Goal: Task Accomplishment & Management: Complete application form

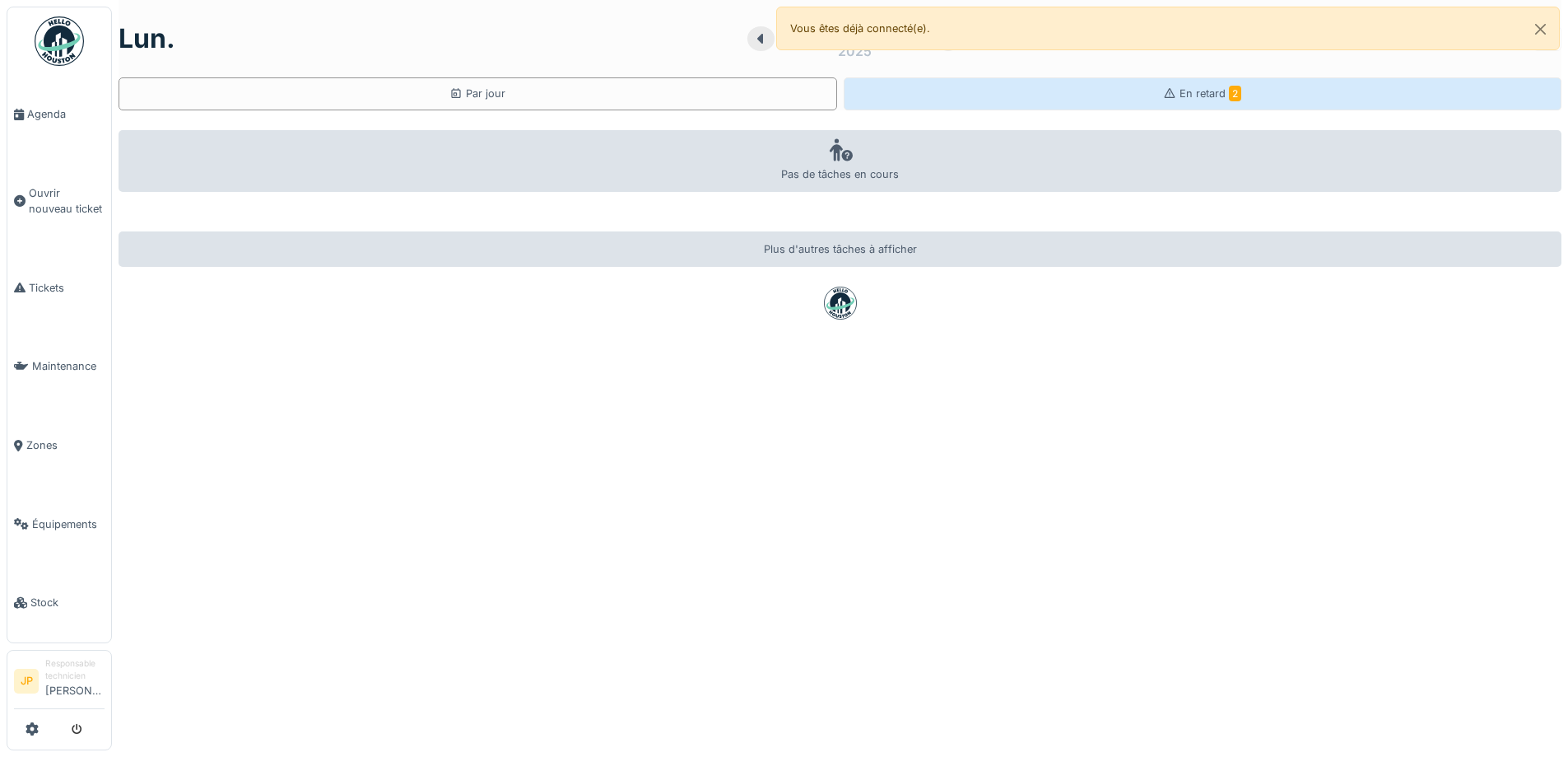
click at [1128, 92] on div "En retard 2" at bounding box center [1203, 94] width 719 height 33
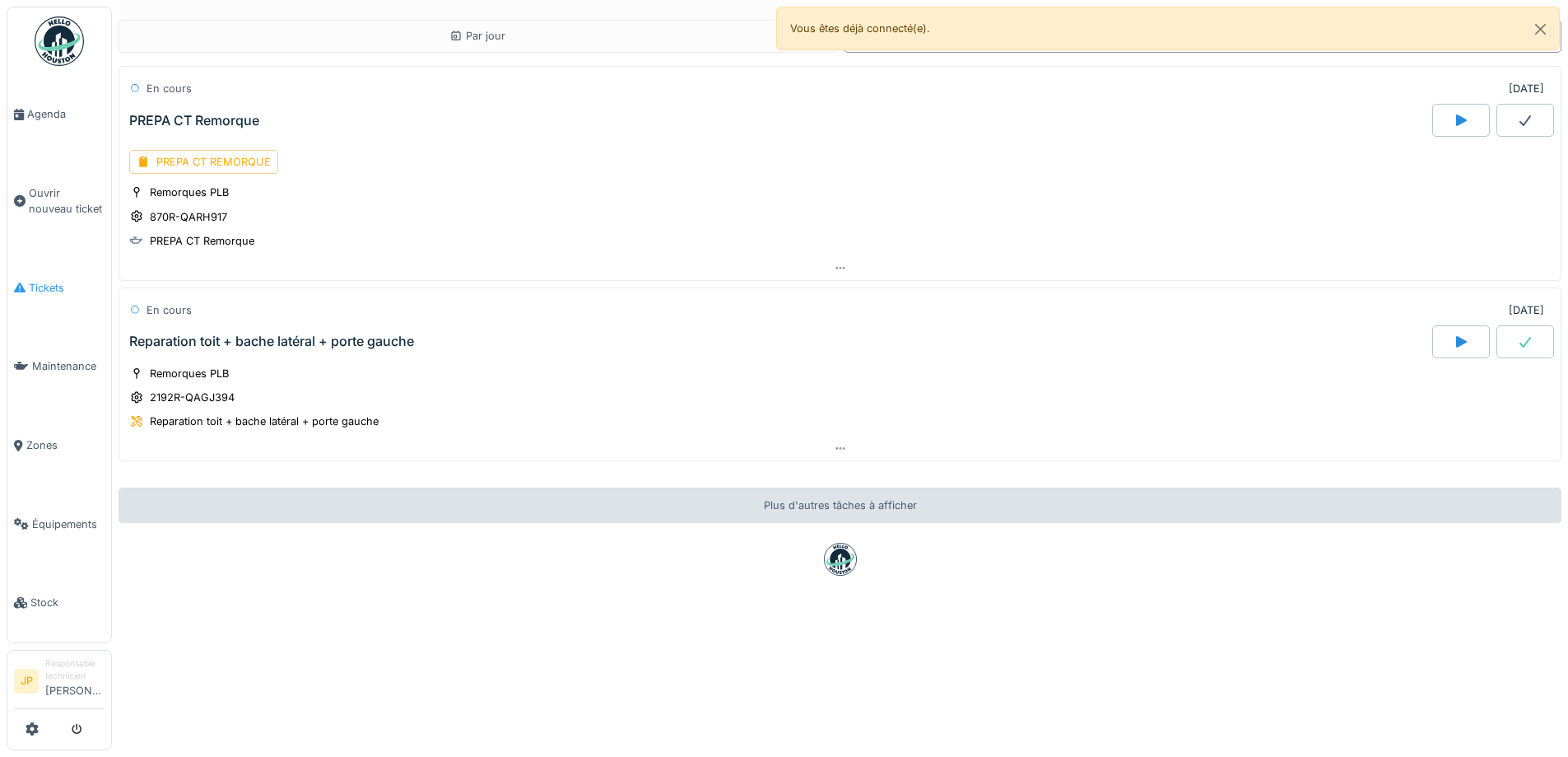
click at [40, 288] on span "Tickets" at bounding box center [66, 288] width 76 height 16
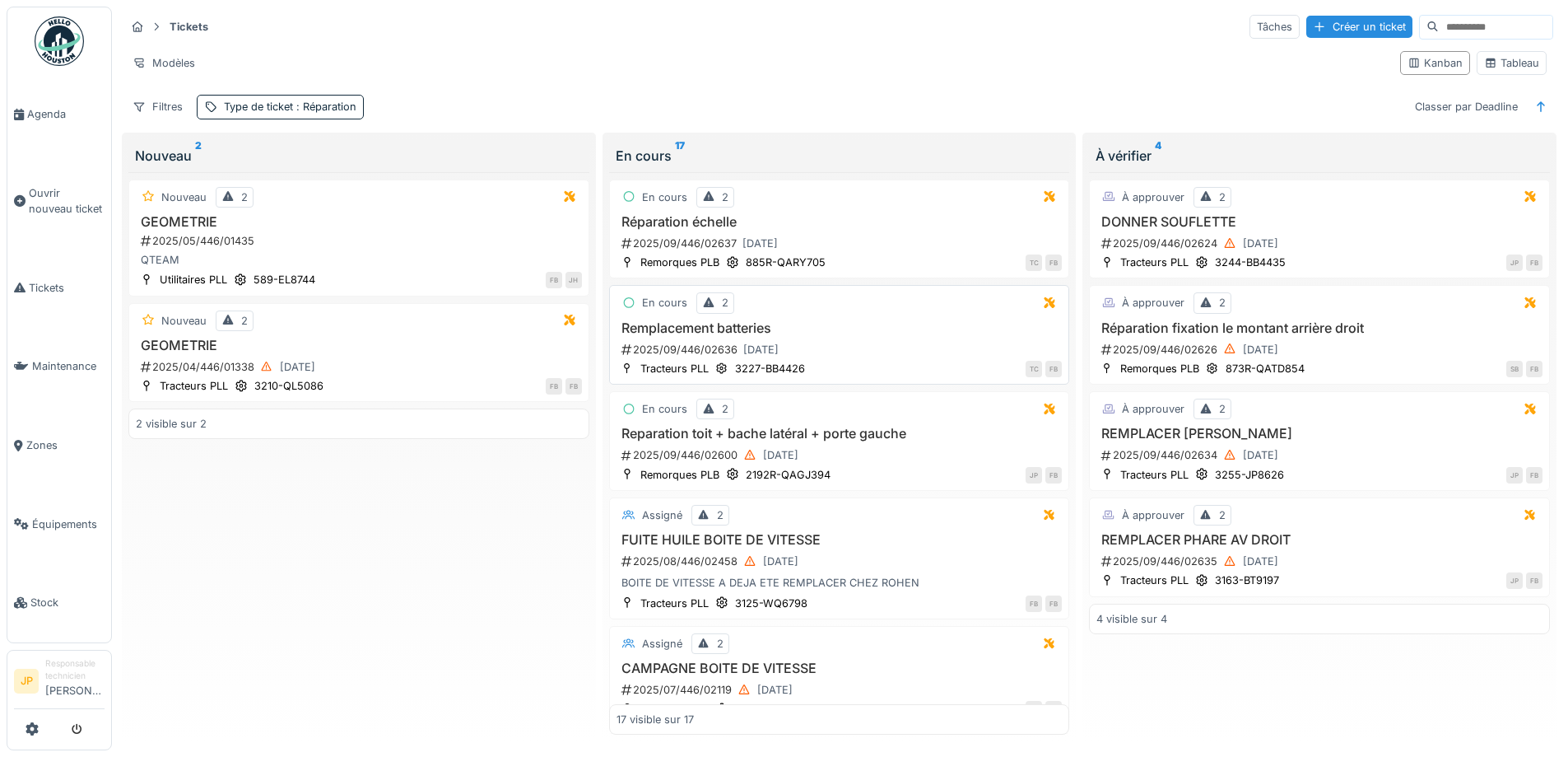
click at [719, 332] on h3 "Remplacement batteries" at bounding box center [840, 329] width 446 height 16
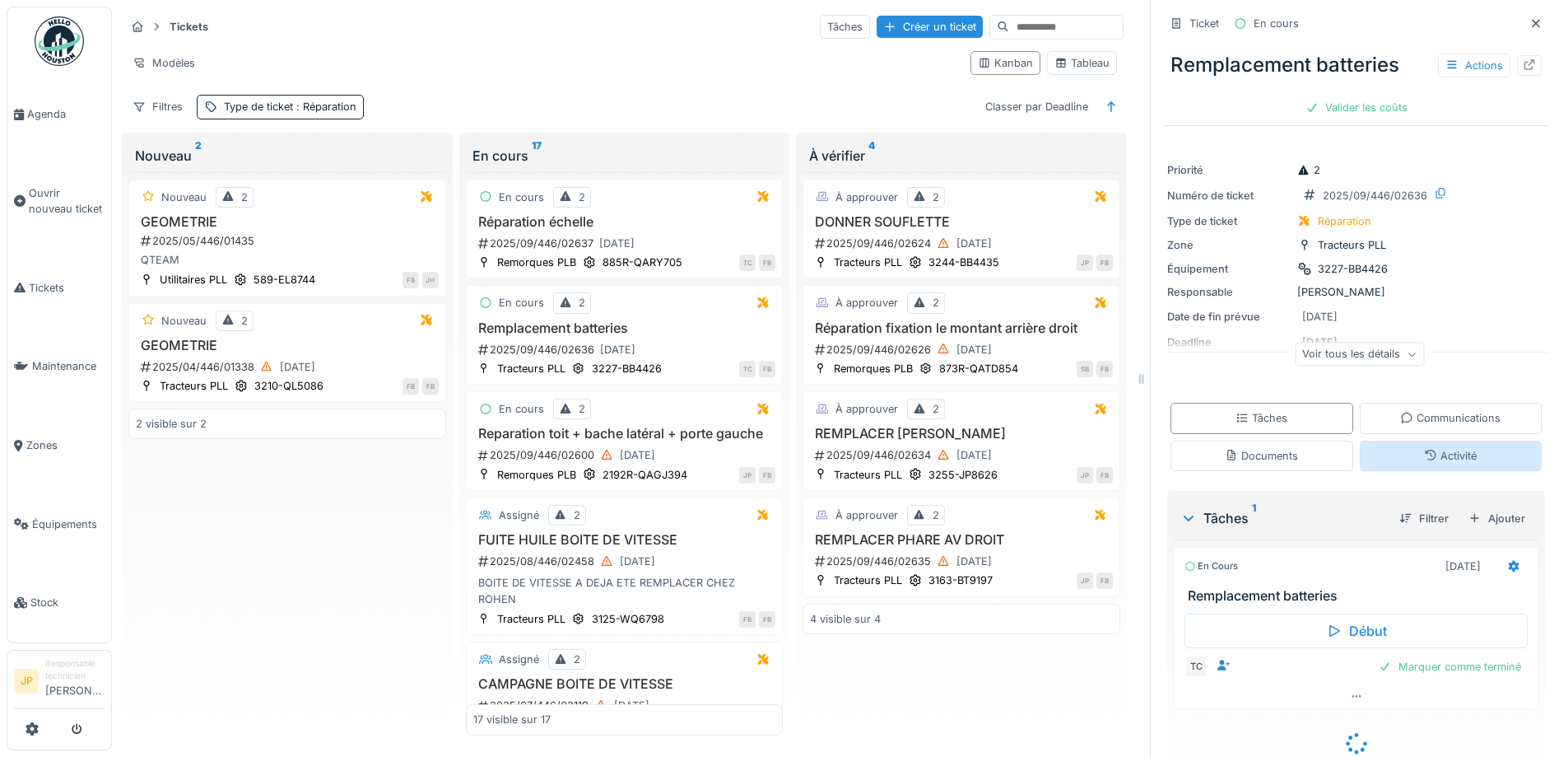
click at [1458, 461] on div "Activité" at bounding box center [1451, 456] width 183 height 30
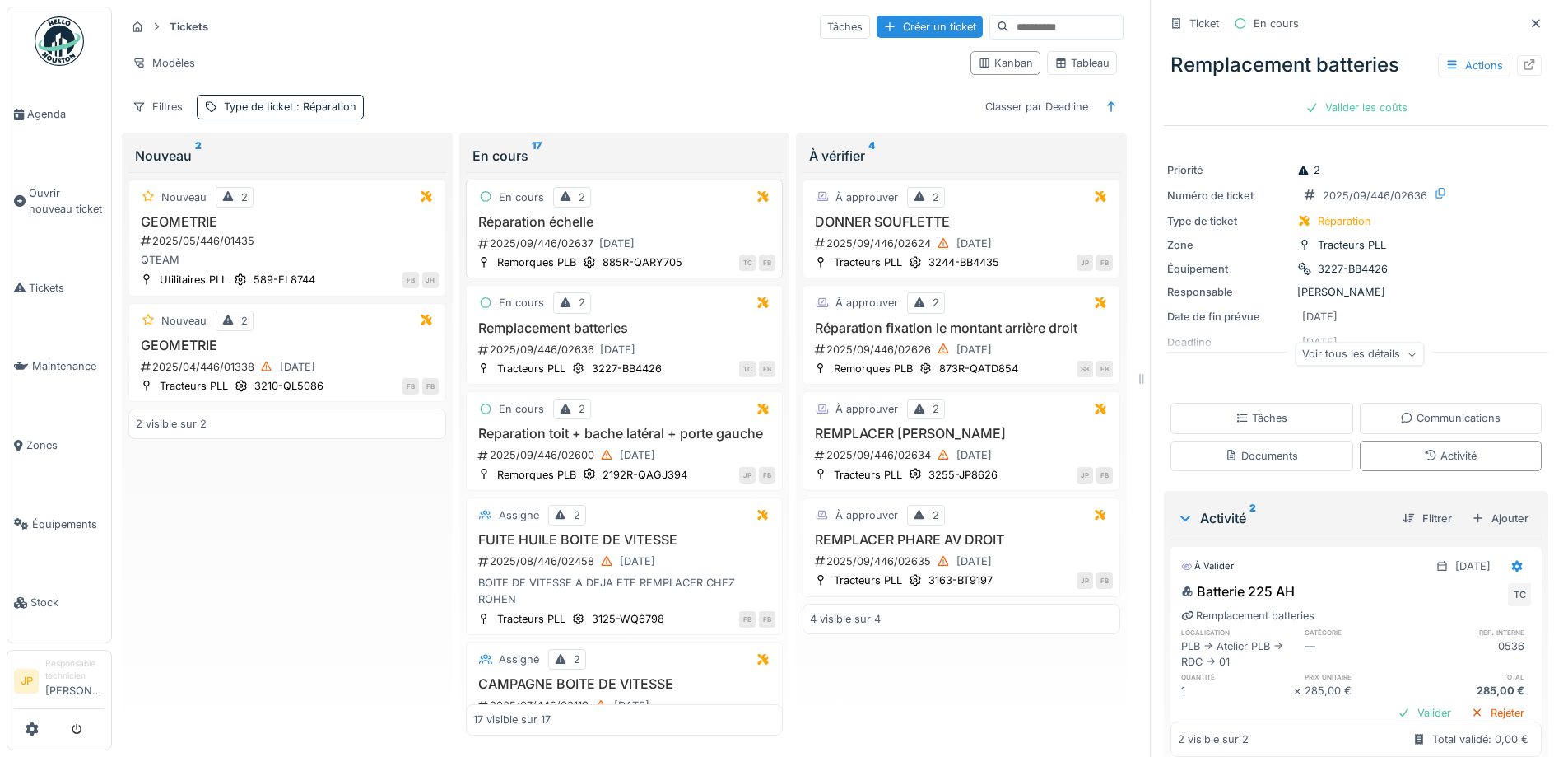
click at [626, 219] on div "Réparation échelle 2025/09/446/02637 15/09/2025" at bounding box center [625, 233] width 303 height 39
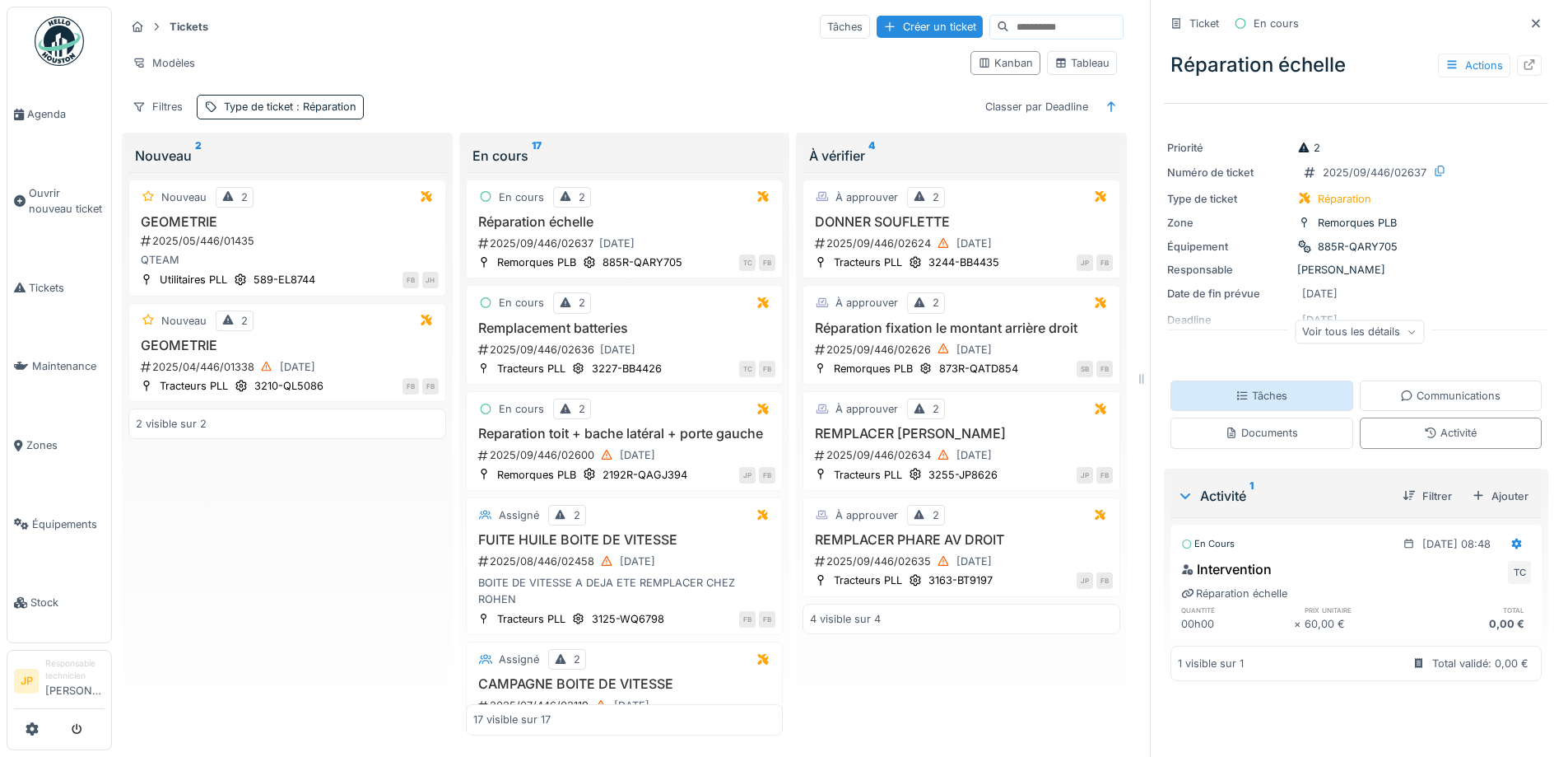
click at [1290, 392] on div "Tâches" at bounding box center [1262, 395] width 183 height 30
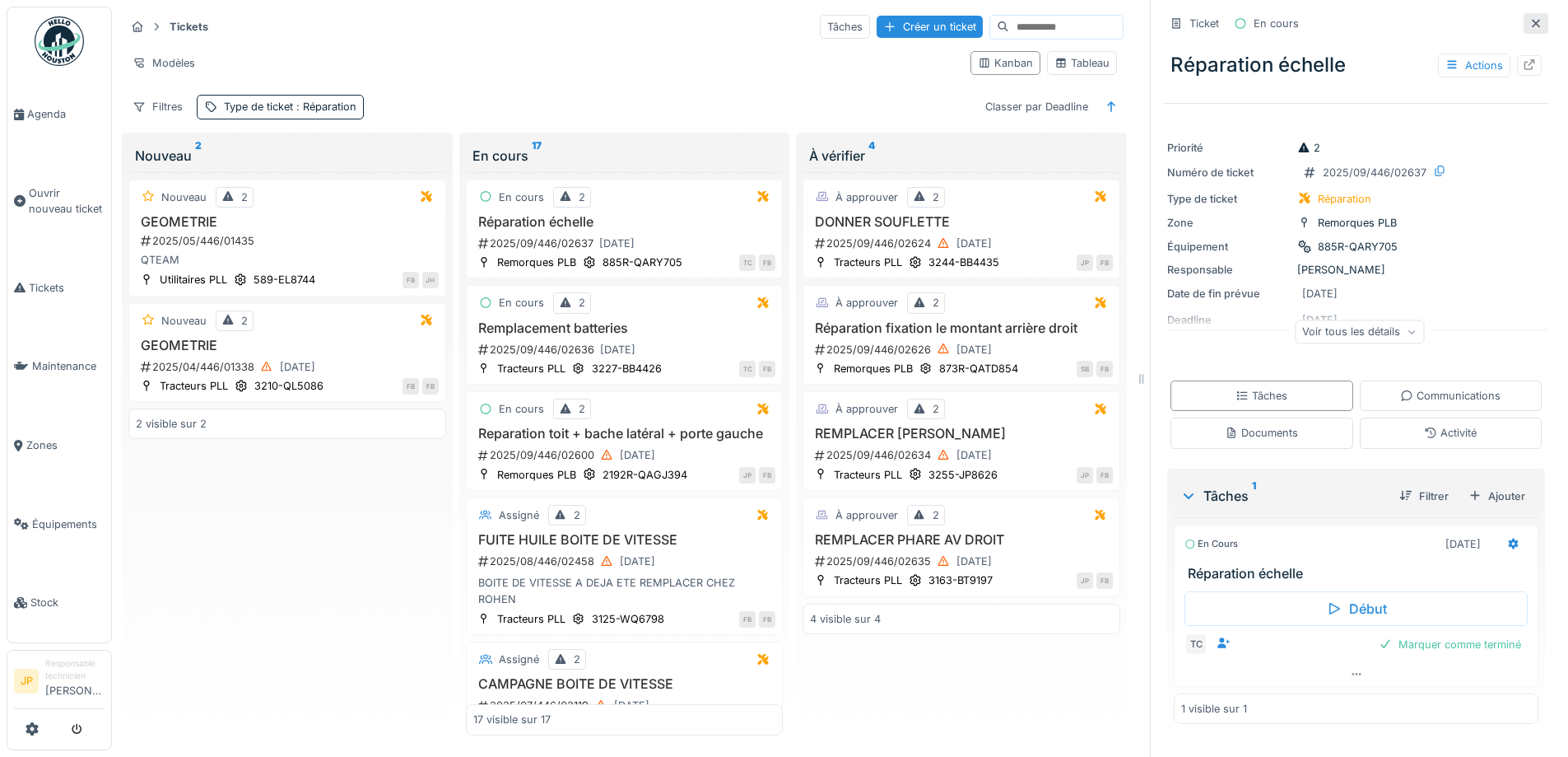
click at [1530, 18] on icon at bounding box center [1536, 23] width 13 height 11
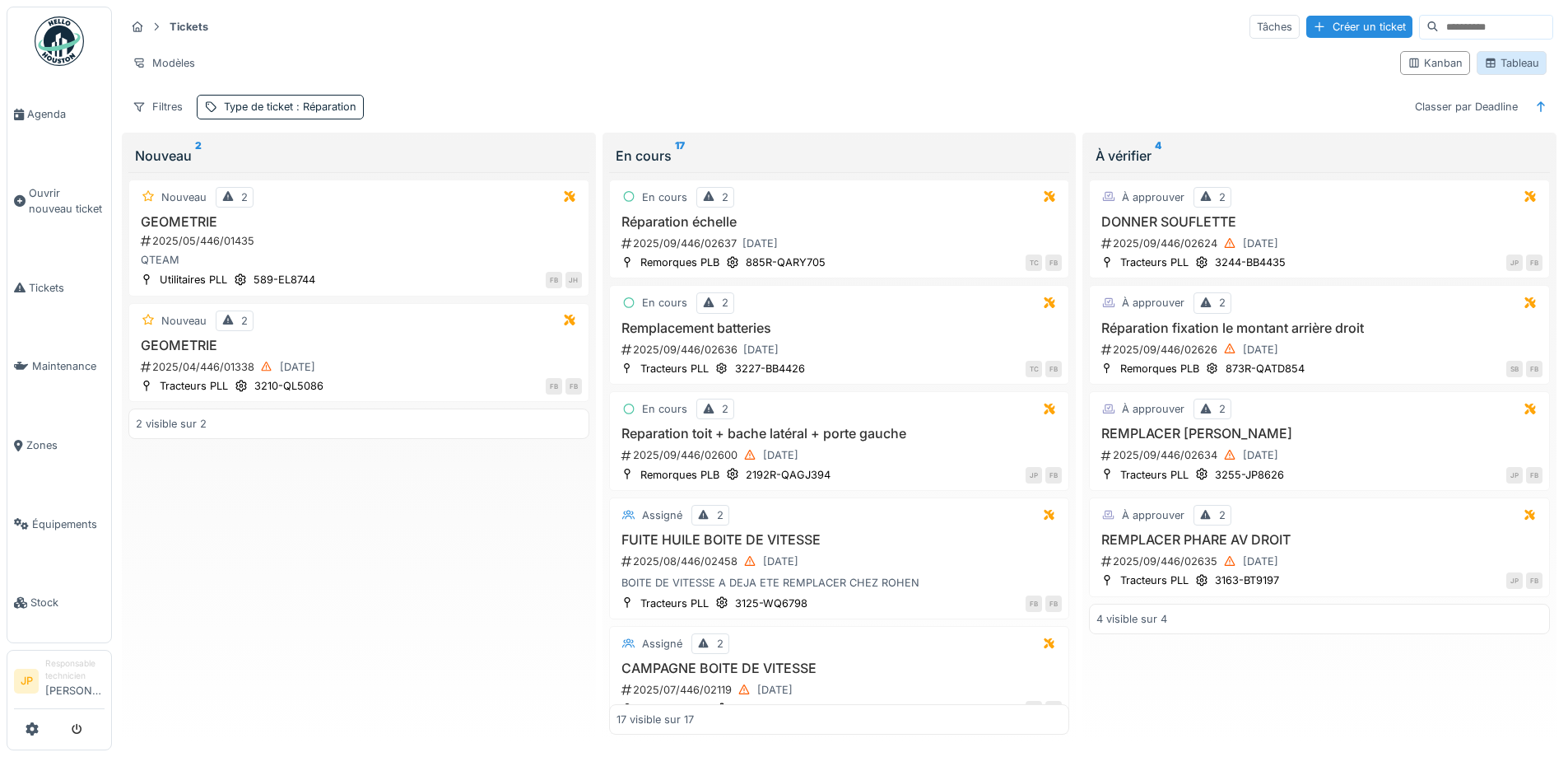
scroll to position [11, 0]
click at [33, 358] on span "Maintenance" at bounding box center [68, 366] width 72 height 16
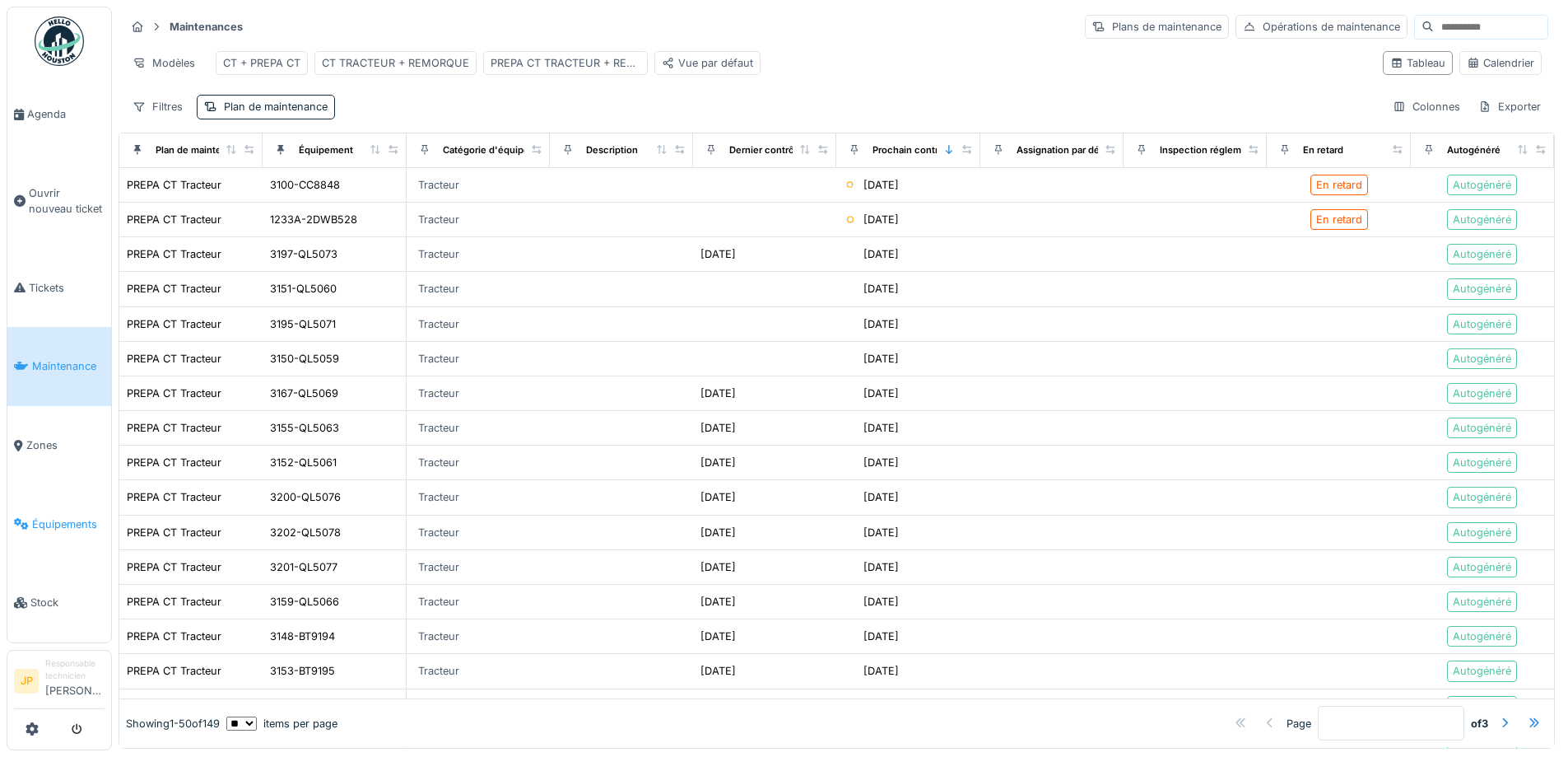
click at [48, 517] on span "Équipements" at bounding box center [68, 525] width 72 height 16
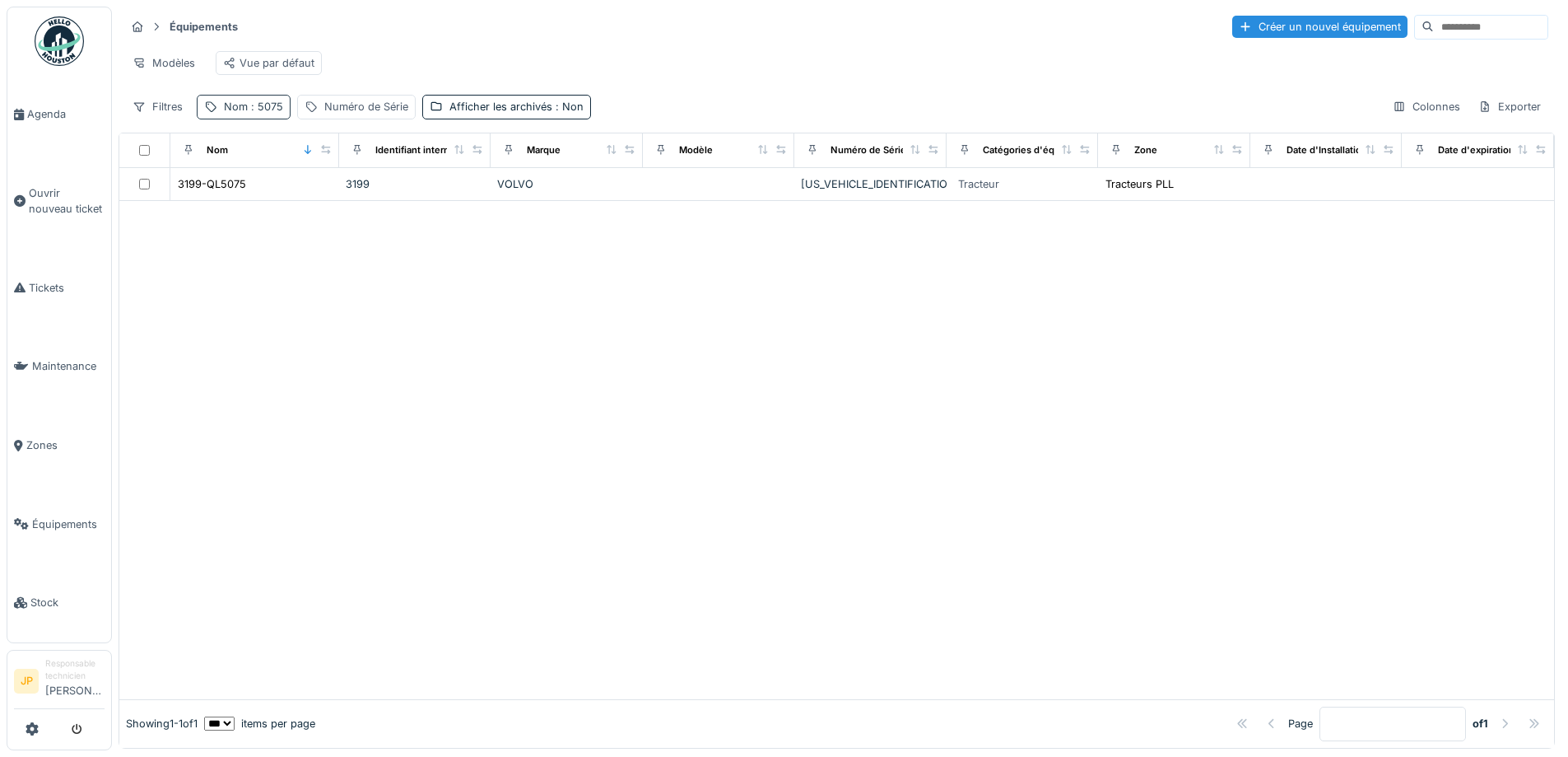
click at [261, 113] on span ": 5075" at bounding box center [265, 107] width 36 height 12
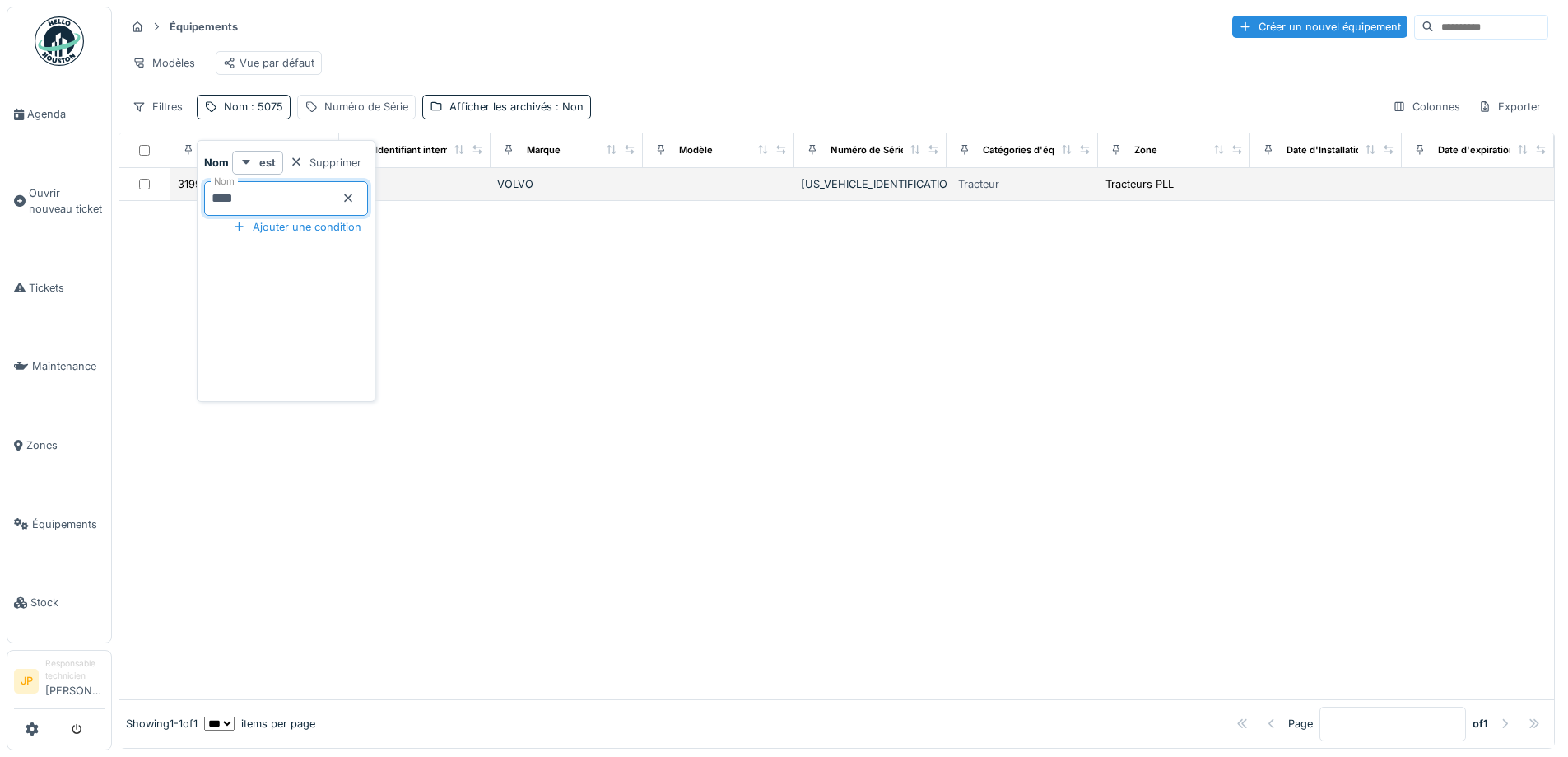
drag, startPoint x: 271, startPoint y: 193, endPoint x: 178, endPoint y: 212, distance: 94.9
click at [178, 212] on body "Agenda Ouvrir nouveau ticket Tickets Maintenance Zones Équipements Stock JP Res…" at bounding box center [784, 378] width 1568 height 757
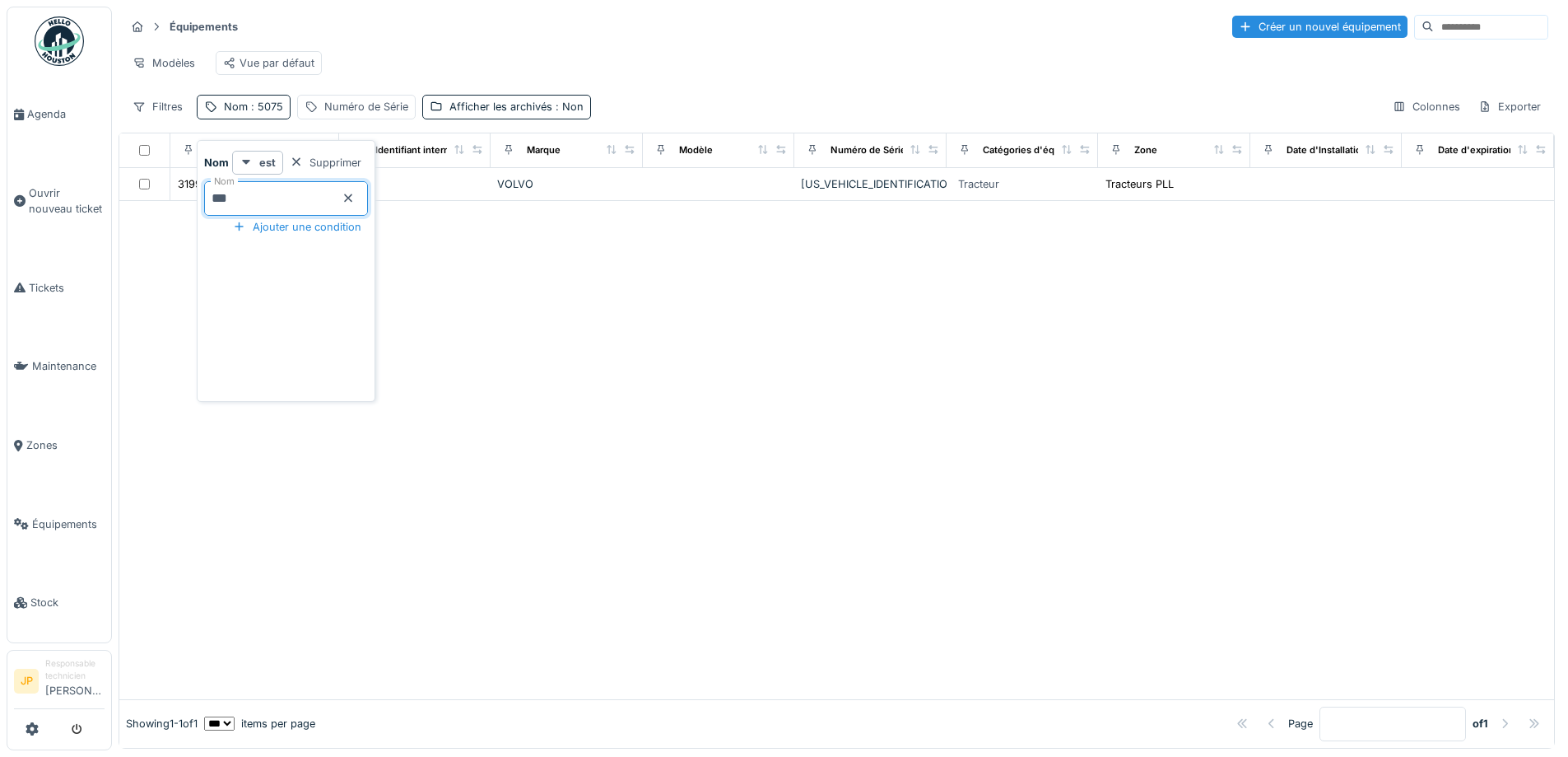
type input "****"
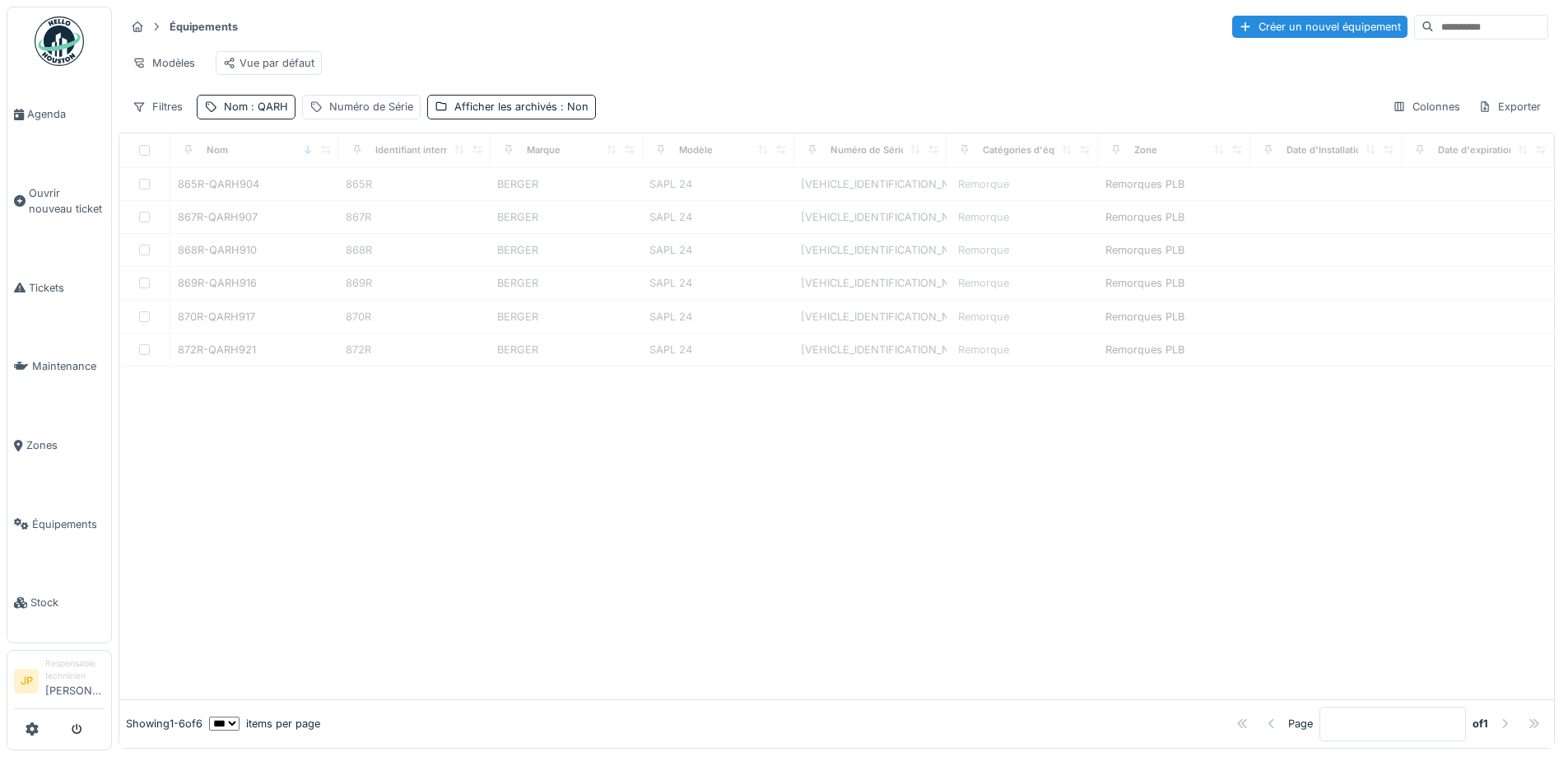
click at [661, 484] on div at bounding box center [837, 533] width 1435 height 333
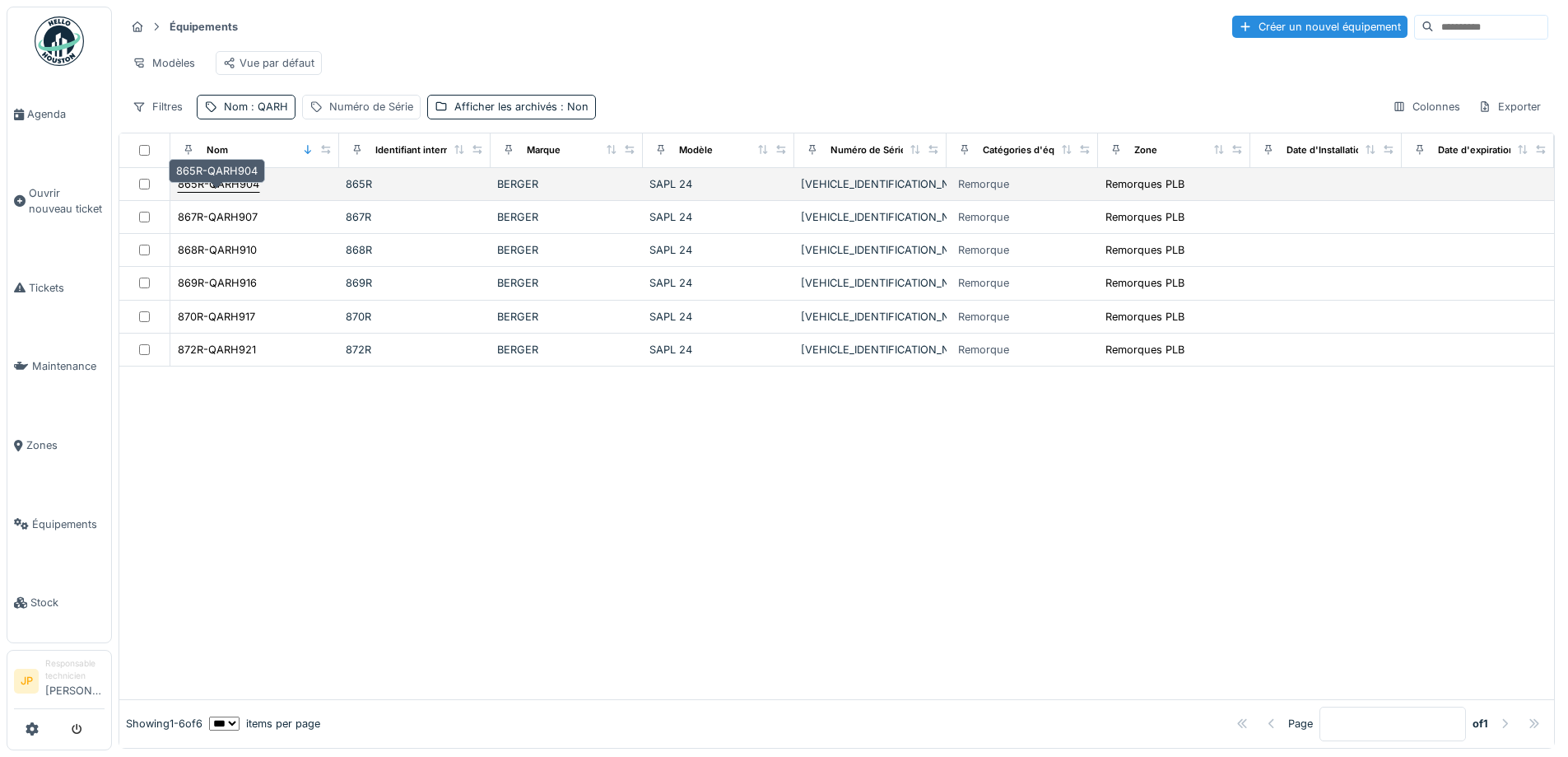
click at [249, 191] on div "865R-QARH904" at bounding box center [219, 184] width 82 height 16
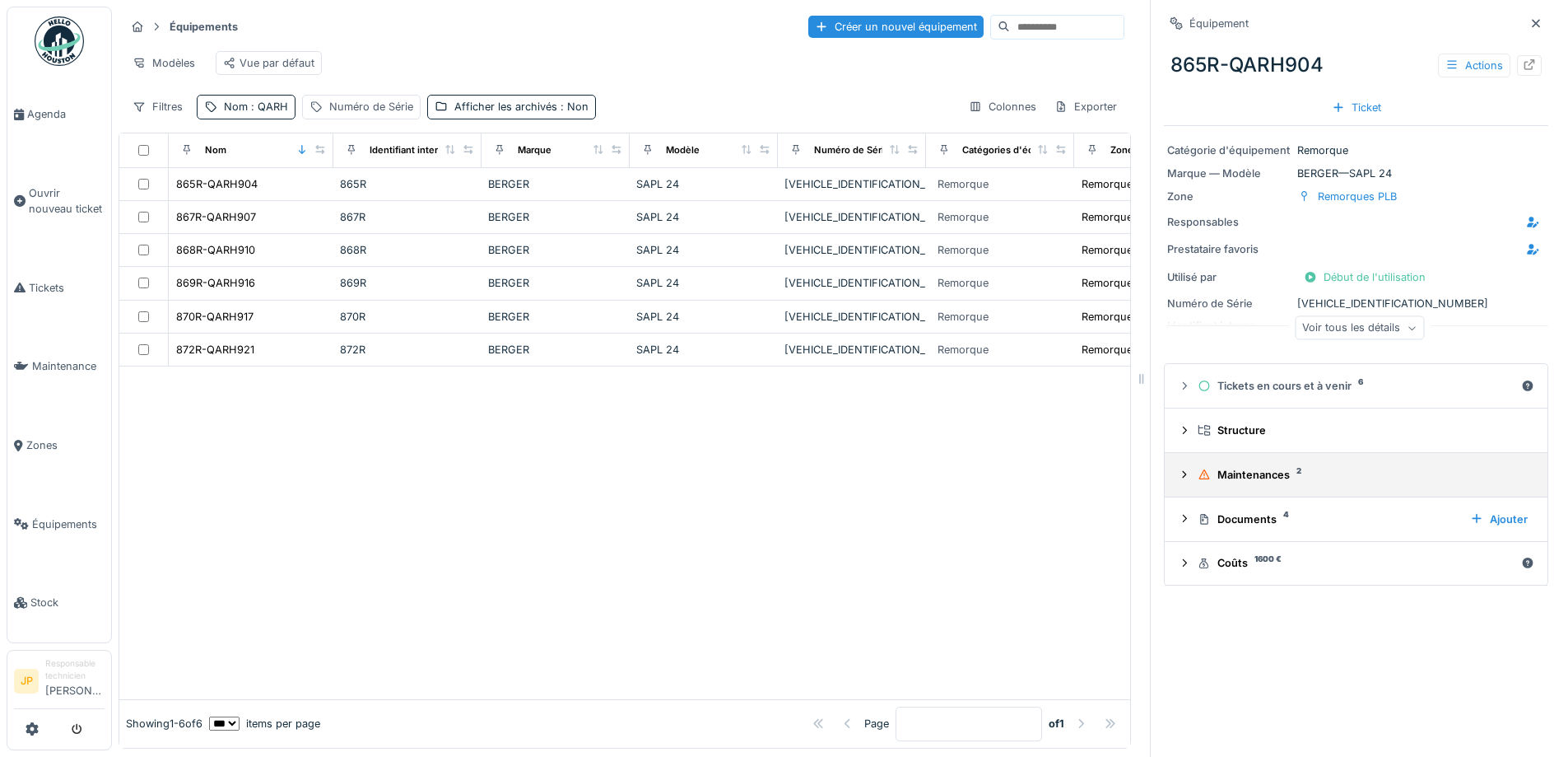
click at [1218, 478] on div "Maintenances 2" at bounding box center [1362, 475] width 330 height 16
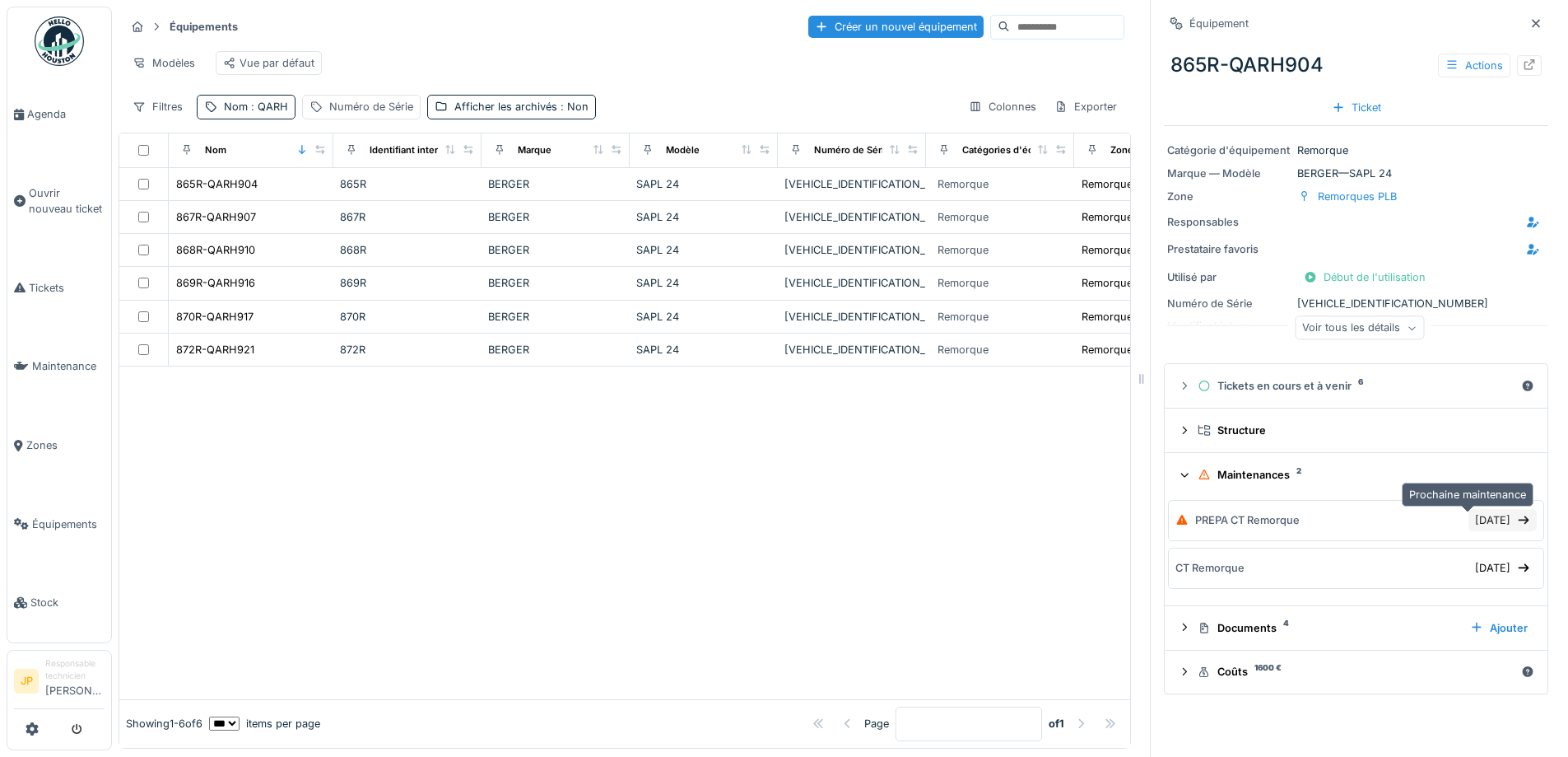
click at [1469, 516] on div "[DATE]" at bounding box center [1503, 519] width 69 height 22
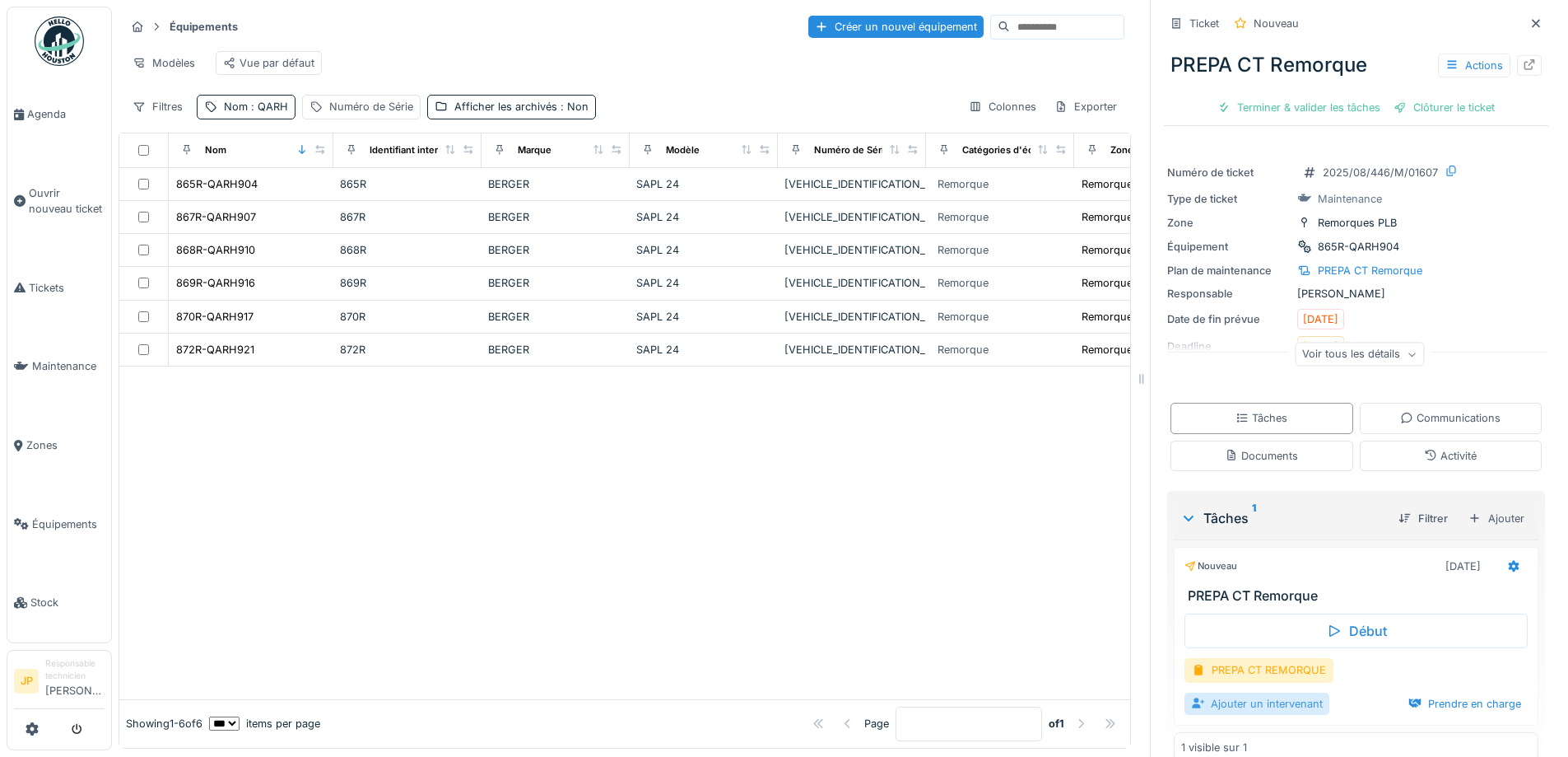
click at [1217, 704] on div "Ajouter un intervenant" at bounding box center [1257, 704] width 145 height 22
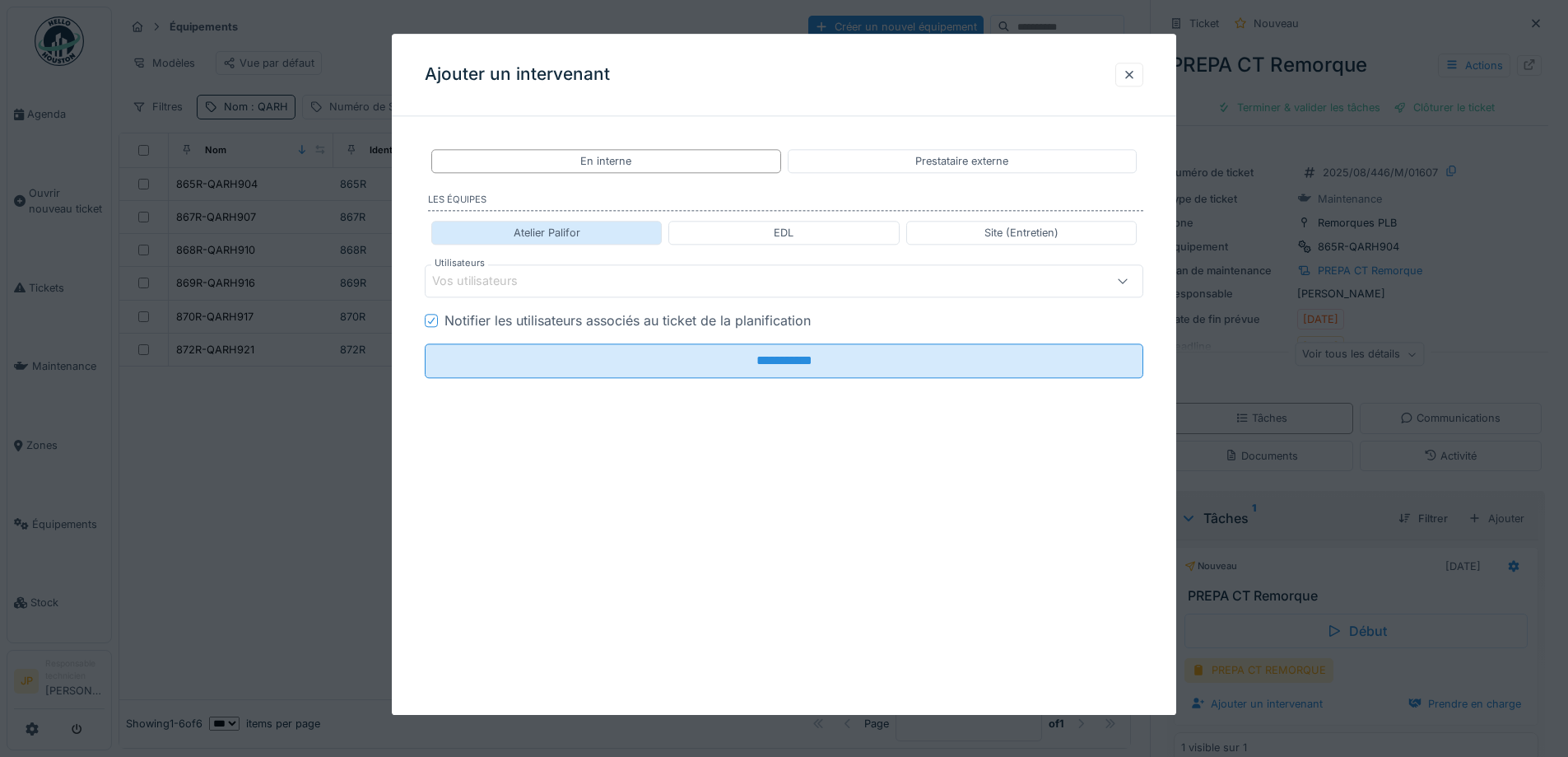
click at [559, 236] on div "Atelier Palifor" at bounding box center [547, 232] width 67 height 16
type input "**********"
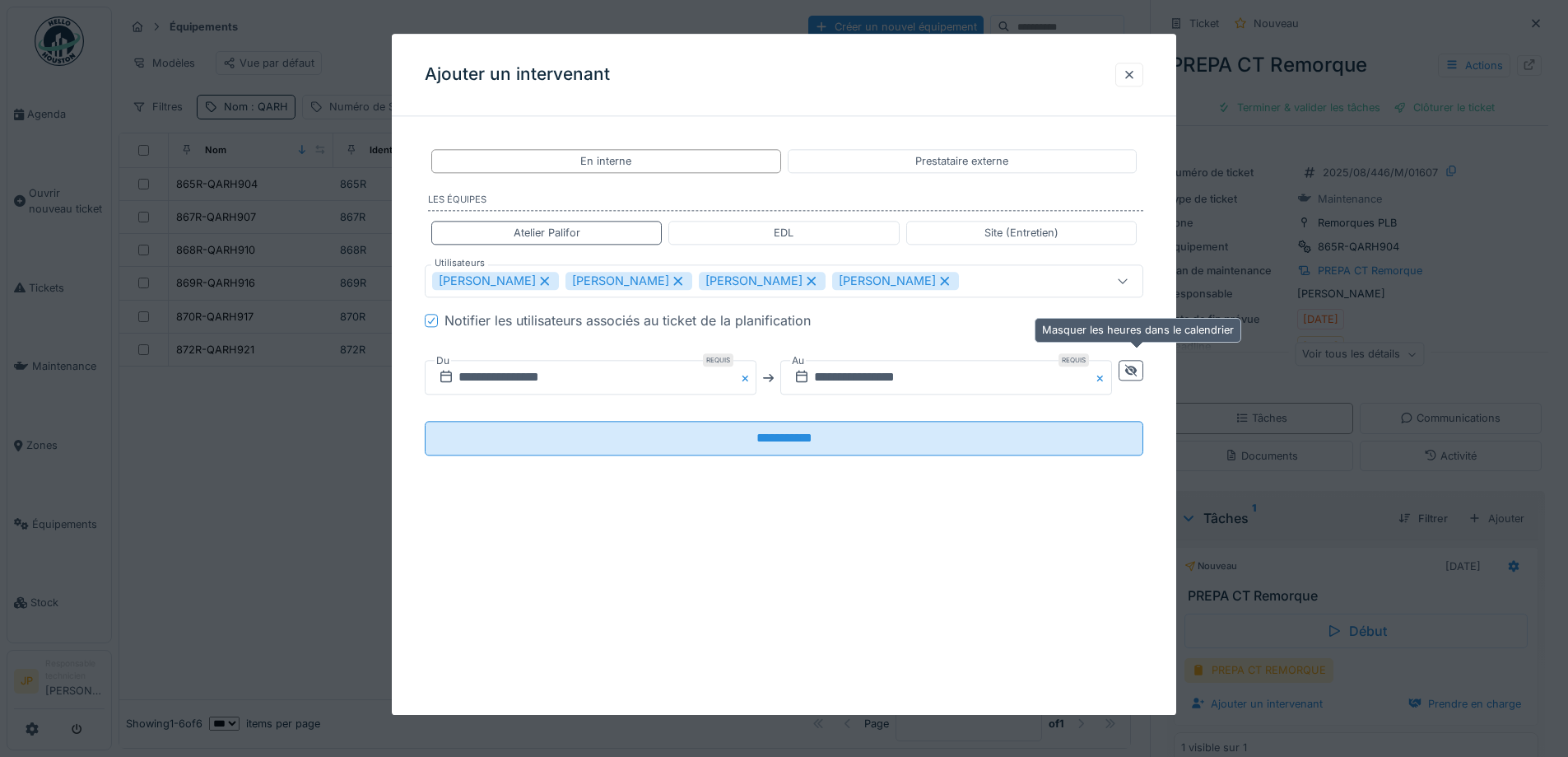
click at [1134, 372] on icon at bounding box center [1131, 370] width 12 height 12
click at [876, 381] on input "**********" at bounding box center [768, 378] width 687 height 35
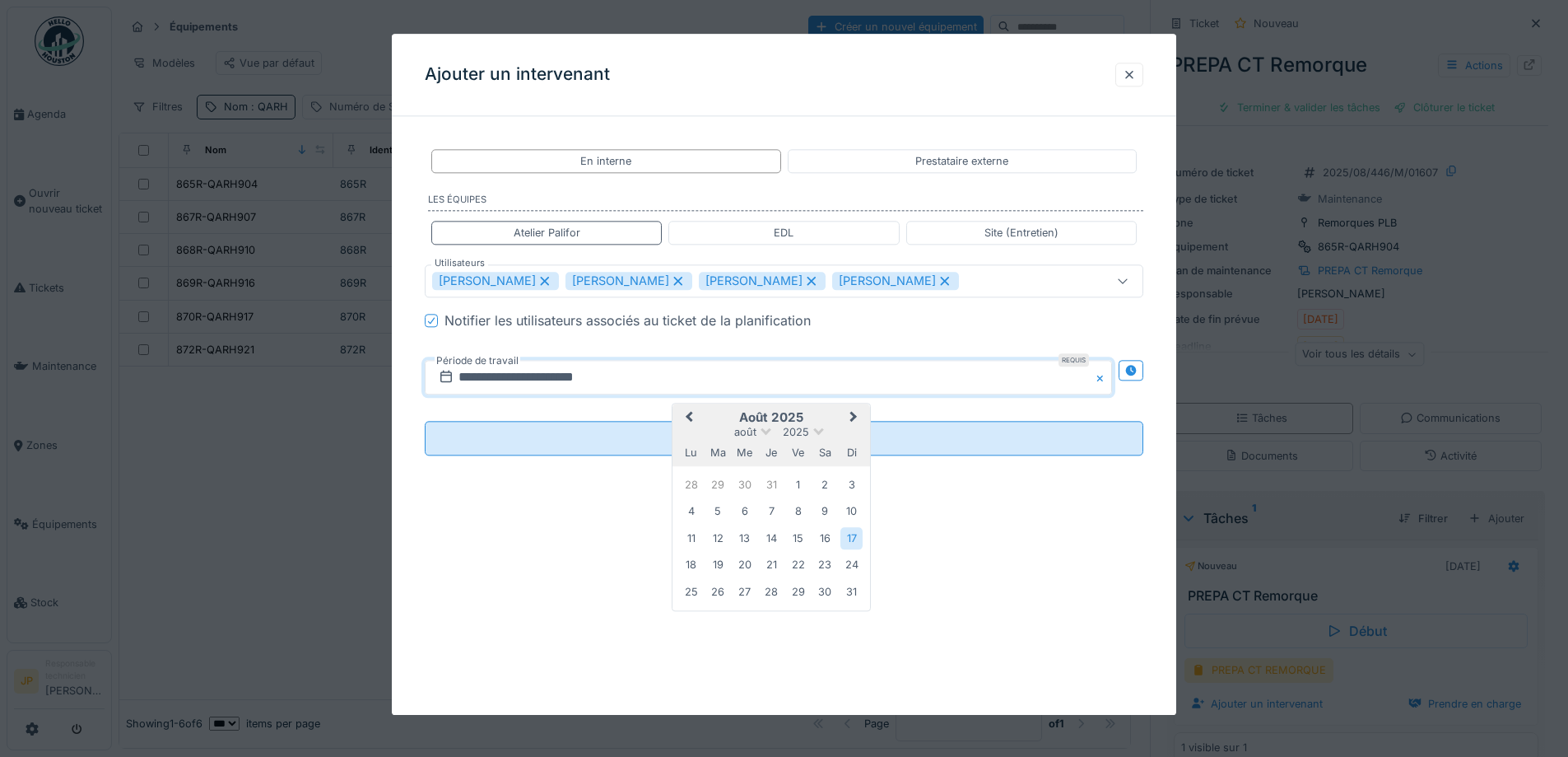
click at [856, 423] on button "Next Month" at bounding box center [856, 419] width 27 height 27
click at [689, 539] on div "15" at bounding box center [691, 539] width 22 height 24
click at [719, 540] on div "16" at bounding box center [718, 539] width 22 height 22
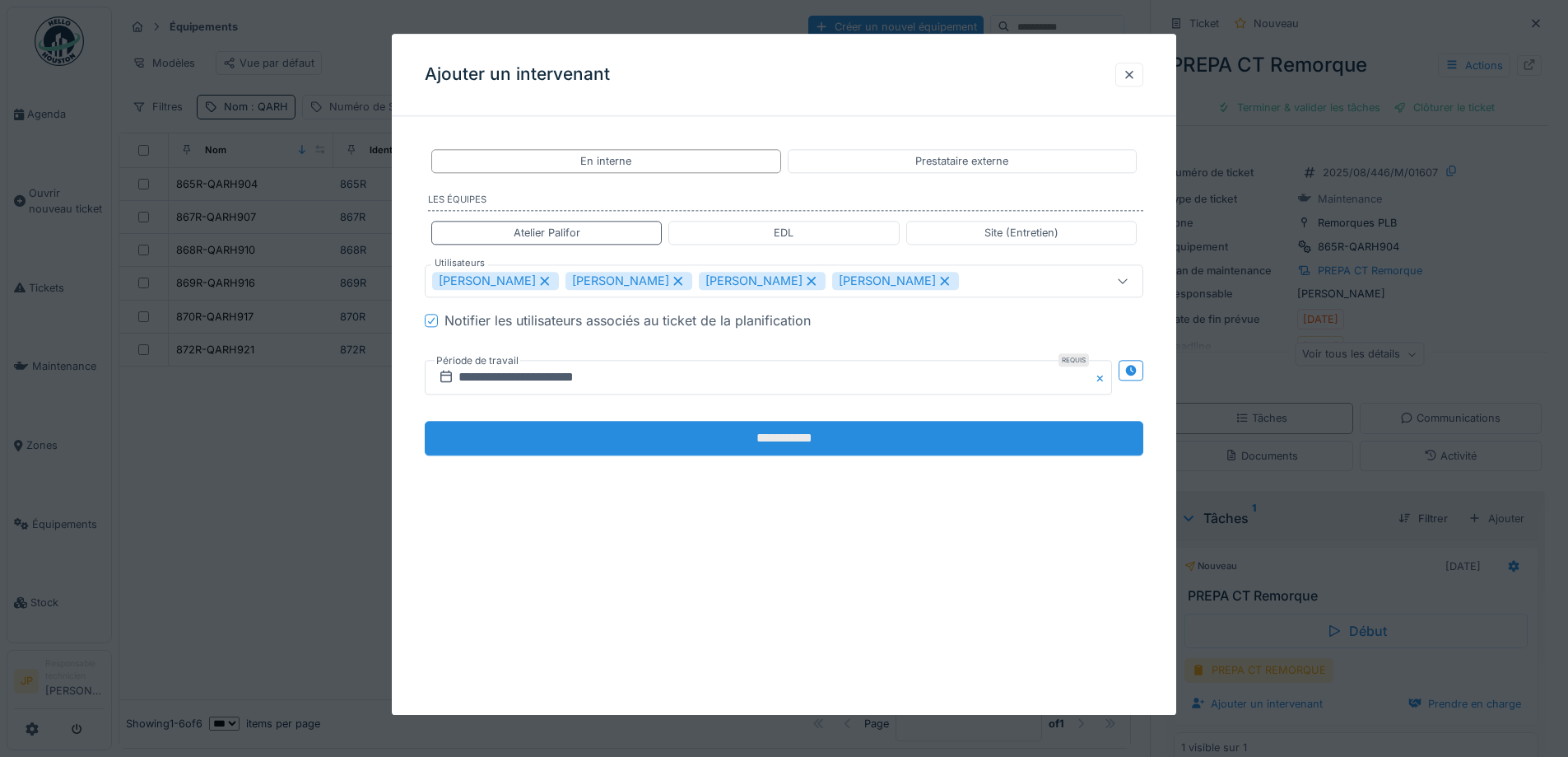
click at [789, 444] on input "**********" at bounding box center [784, 438] width 719 height 35
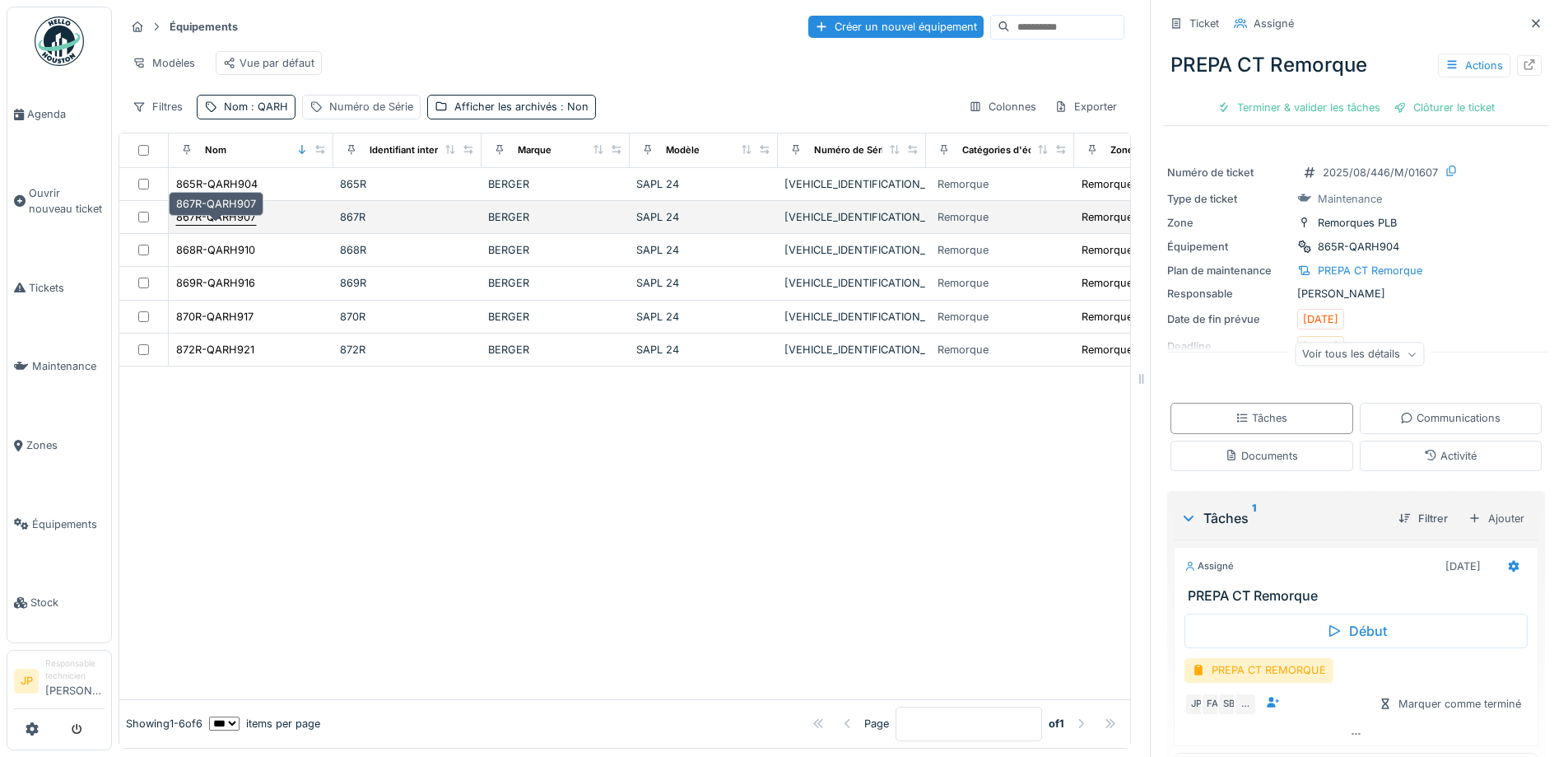
click at [227, 224] on div "867R-QARH907" at bounding box center [216, 217] width 80 height 16
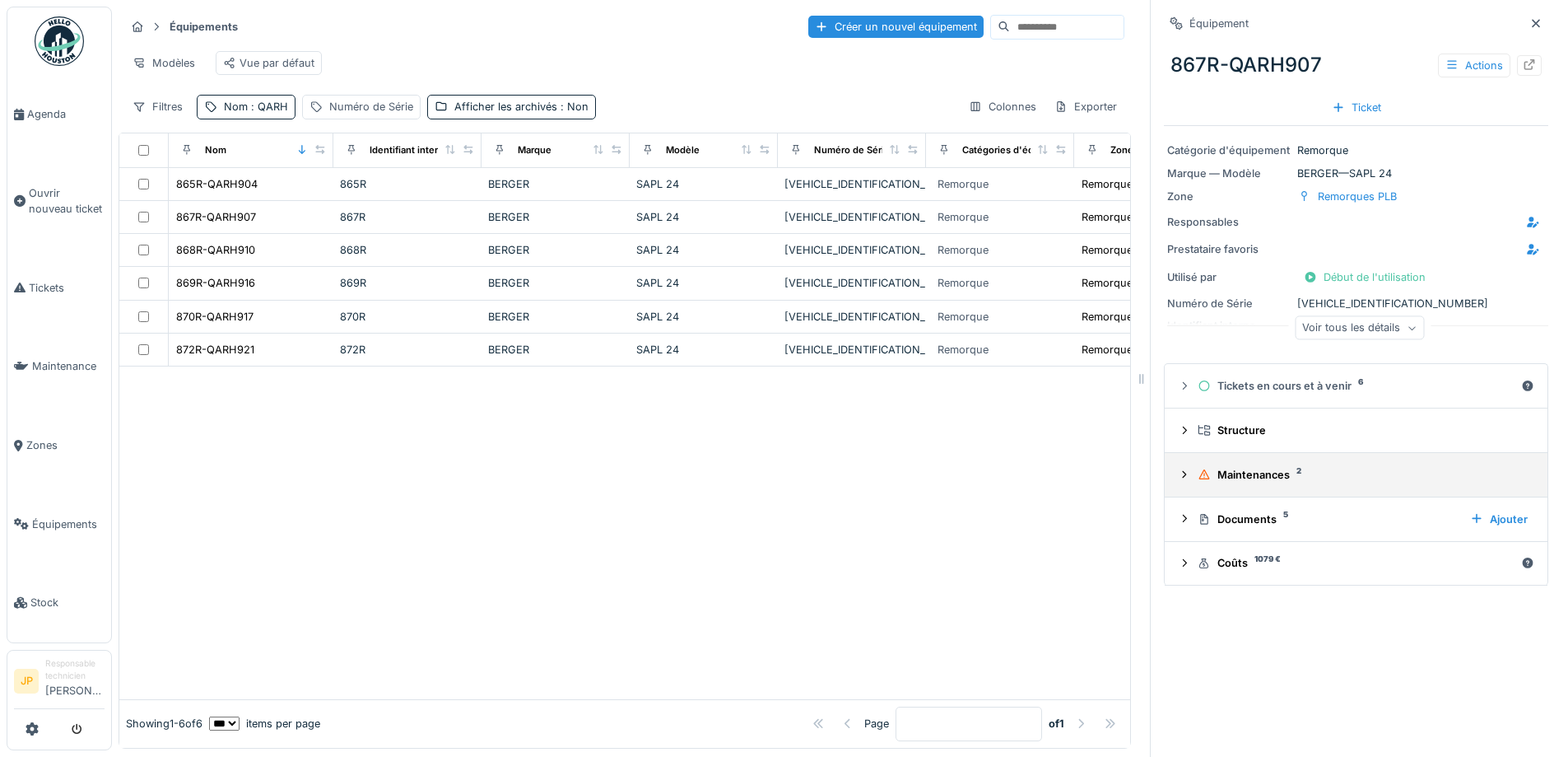
click at [1233, 485] on summary "Maintenances 2" at bounding box center [1356, 475] width 370 height 30
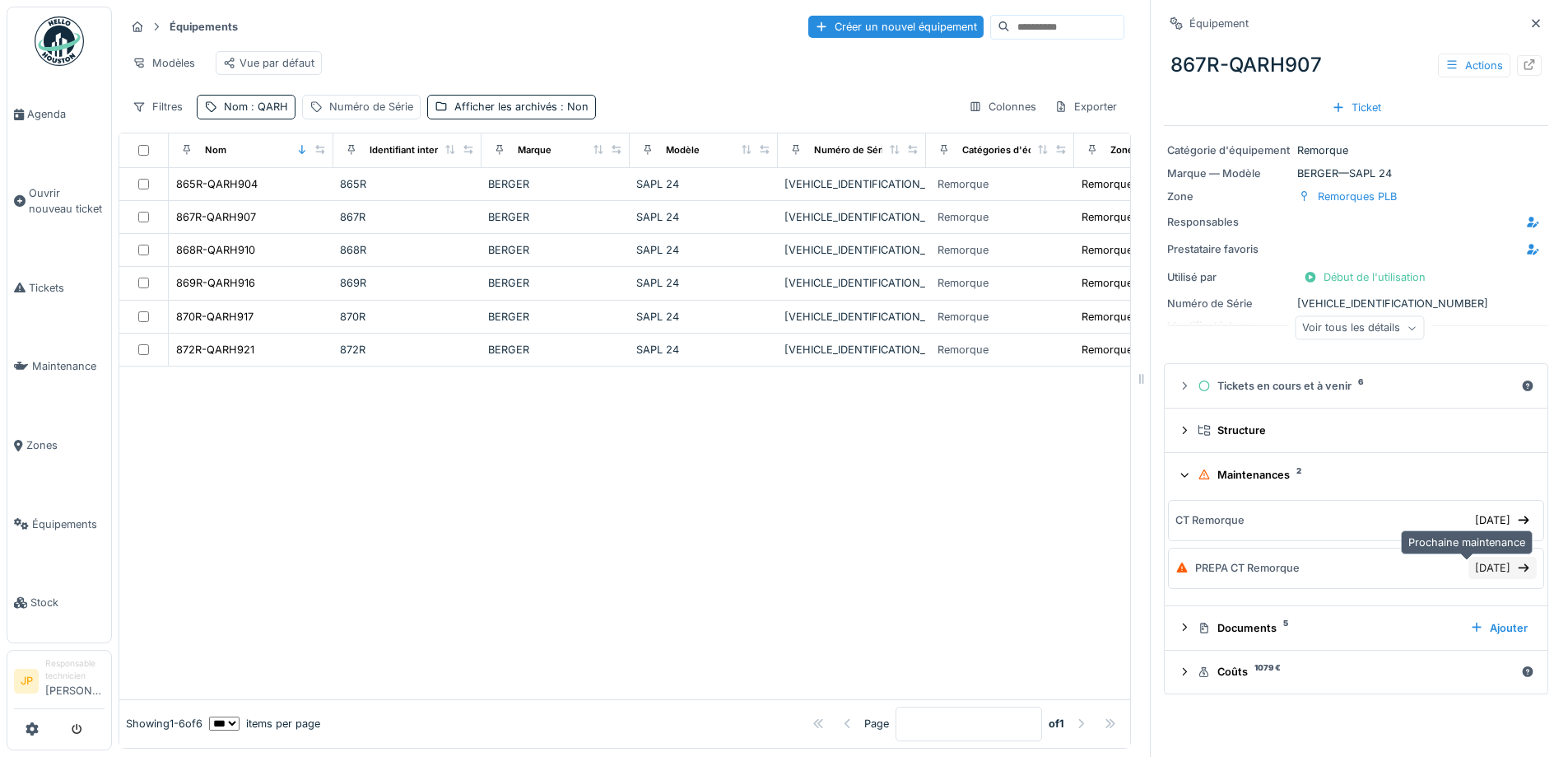
click at [1469, 570] on div "[DATE]" at bounding box center [1503, 567] width 69 height 22
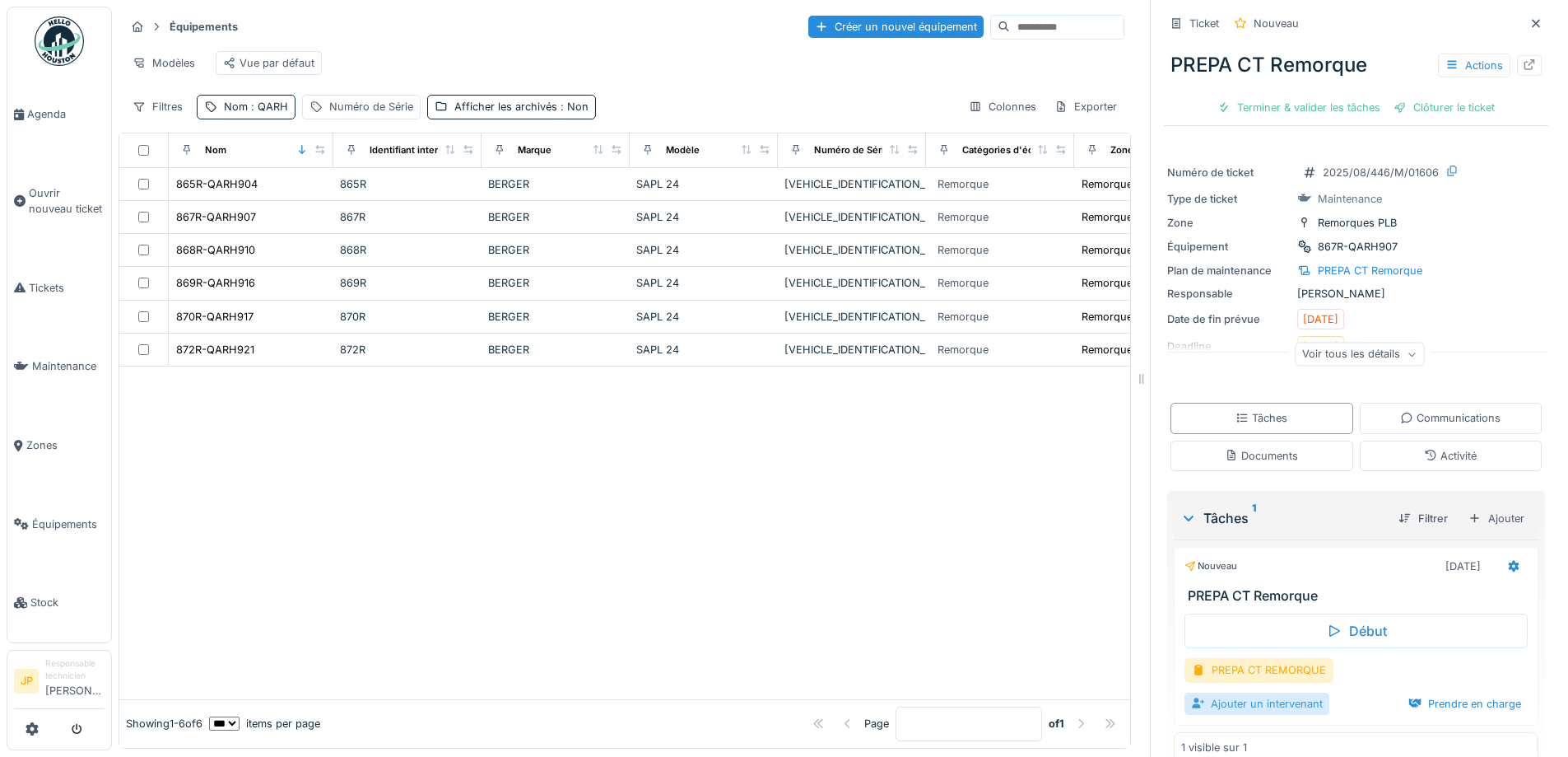
click at [1279, 703] on div "Ajouter un intervenant" at bounding box center [1257, 704] width 145 height 22
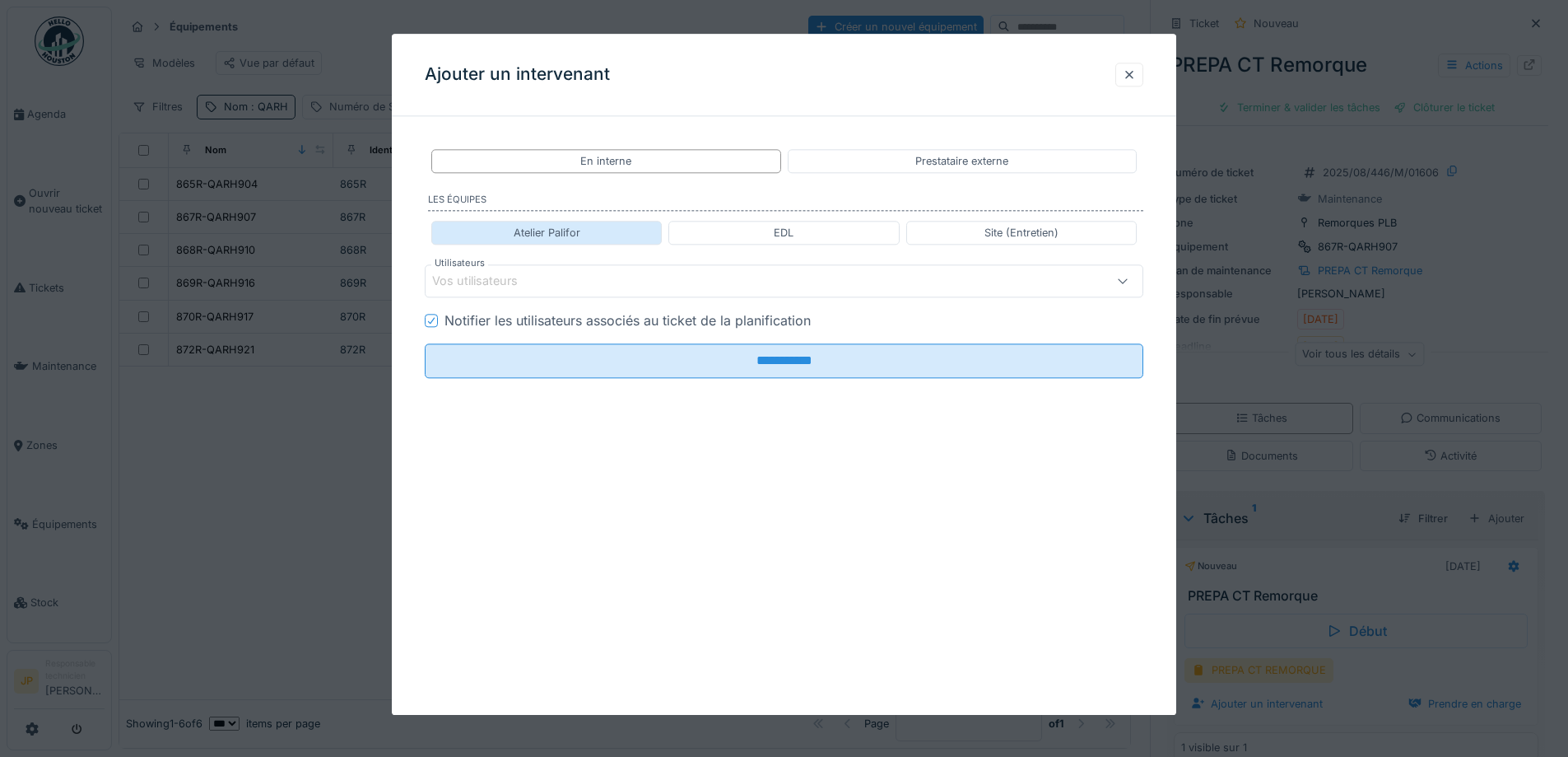
click at [569, 233] on div "Atelier Palifor" at bounding box center [547, 232] width 67 height 16
type input "**********"
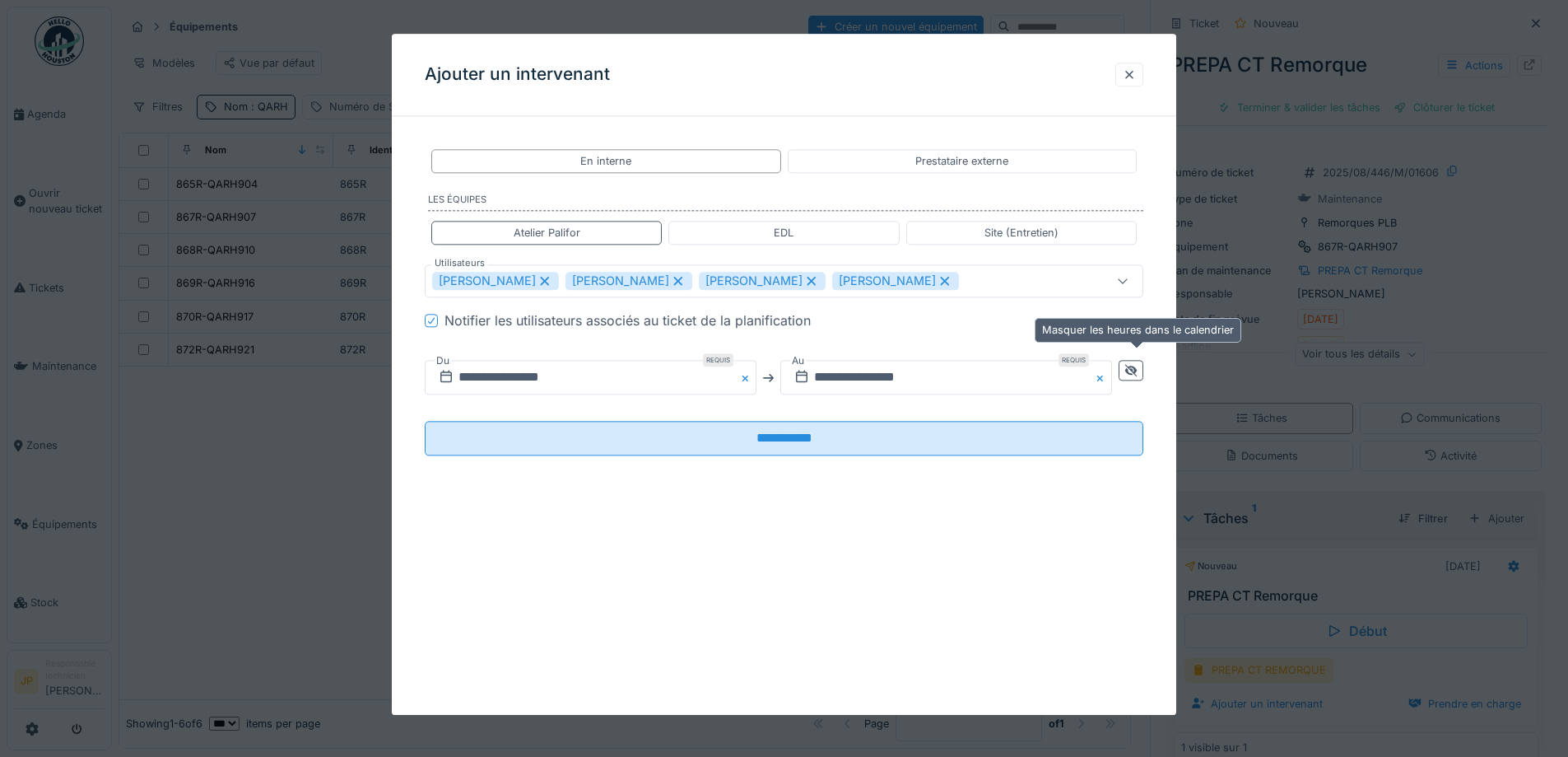
click at [1143, 376] on div at bounding box center [1132, 370] width 25 height 20
click at [841, 362] on input "**********" at bounding box center [768, 378] width 687 height 35
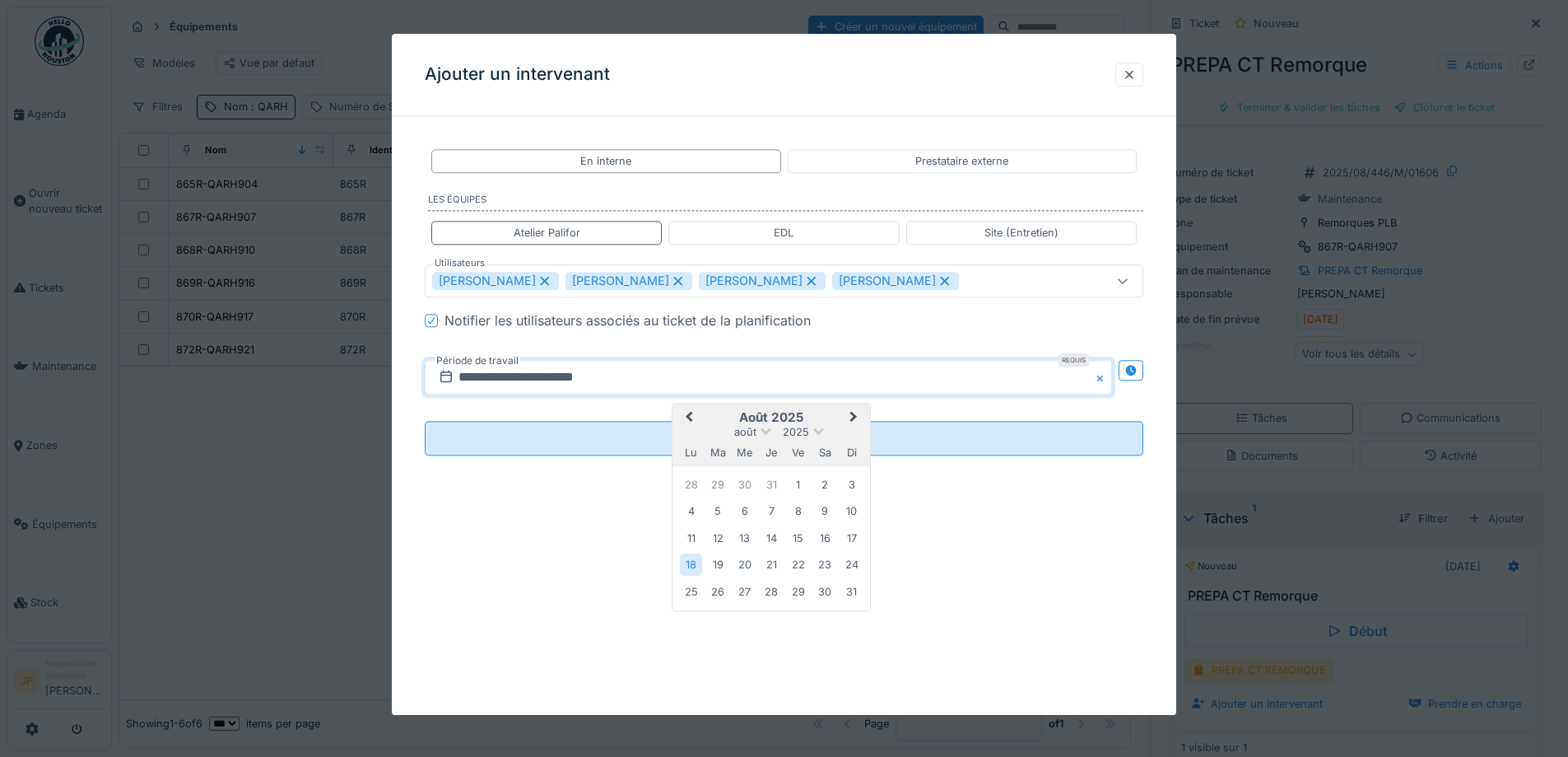
click at [854, 419] on span "Next Month" at bounding box center [854, 419] width 0 height 20
click at [694, 543] on div "15" at bounding box center [691, 539] width 22 height 24
click at [719, 537] on div "16" at bounding box center [718, 539] width 22 height 22
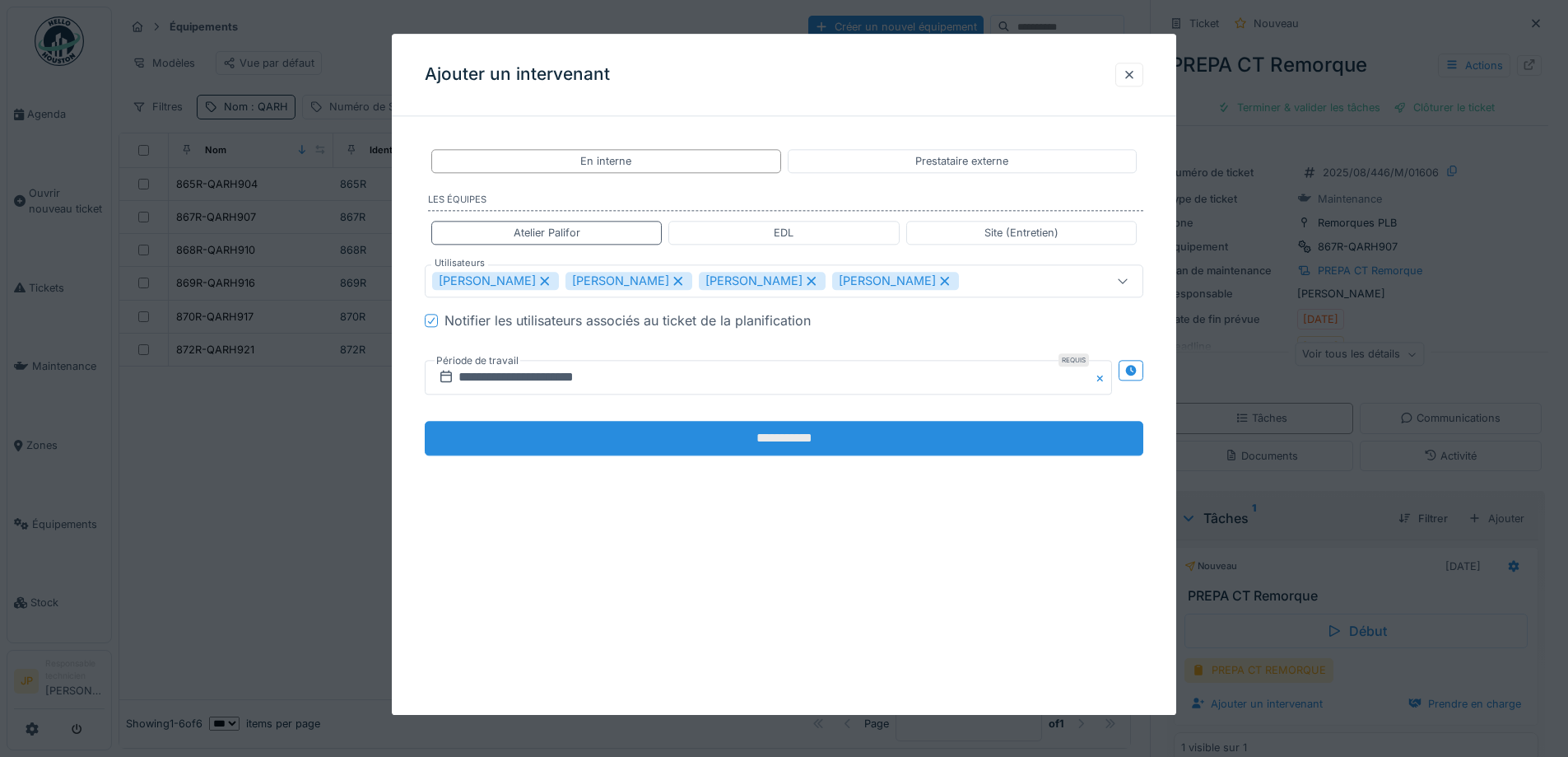
click at [794, 452] on input "**********" at bounding box center [784, 438] width 719 height 35
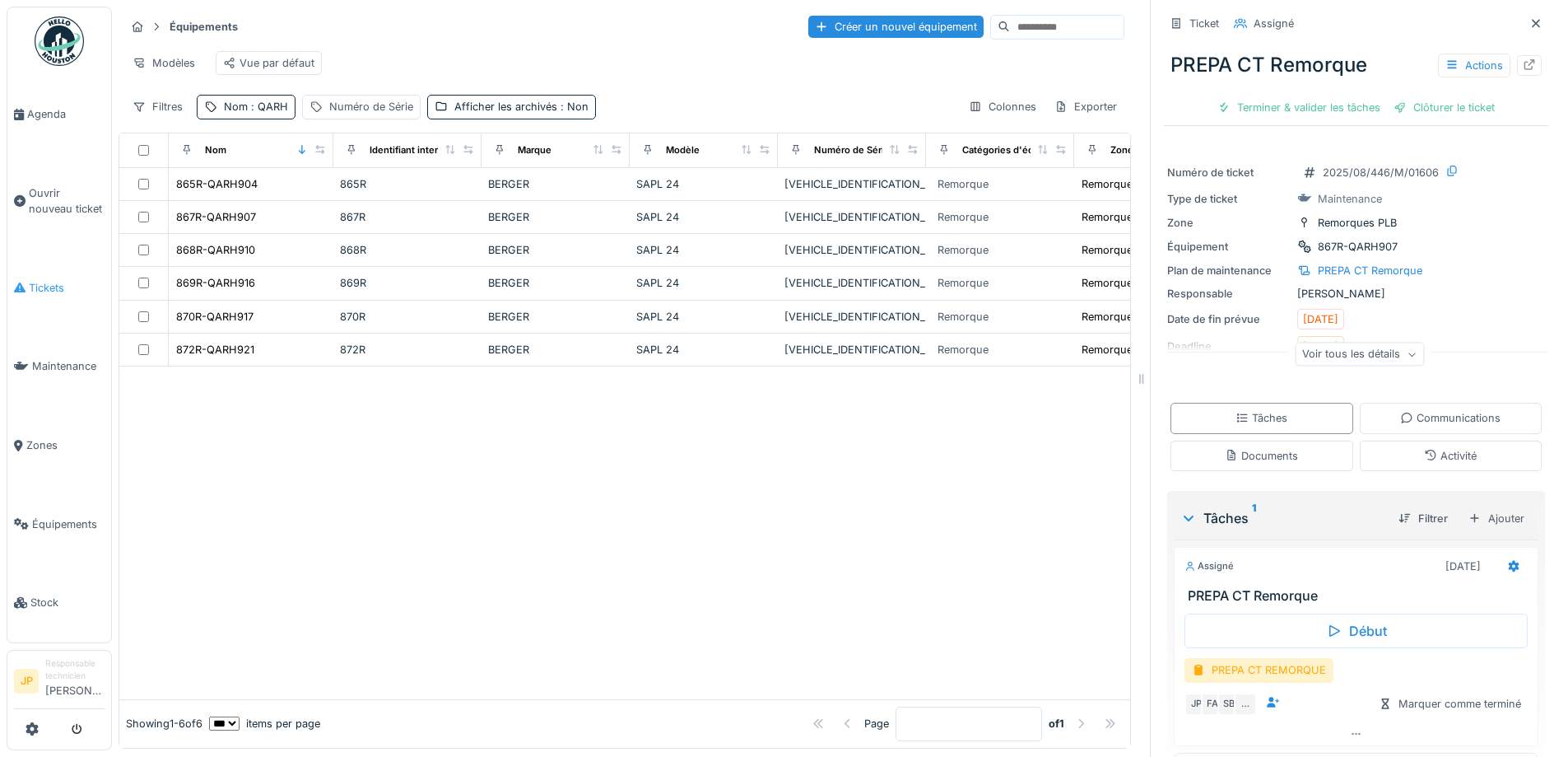
click at [49, 283] on span "Tickets" at bounding box center [66, 288] width 76 height 16
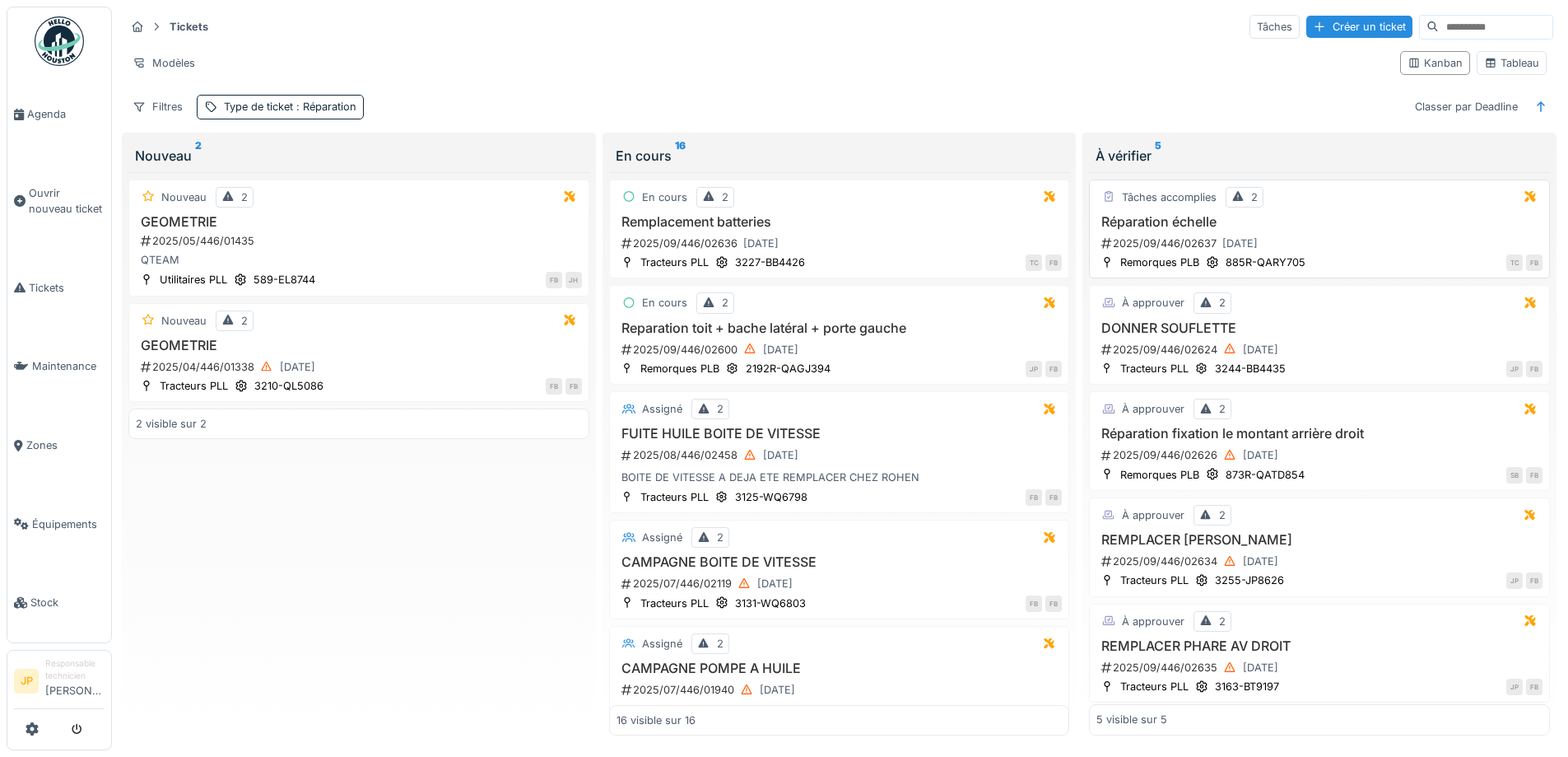
click at [1138, 218] on h3 "Réparation échelle" at bounding box center [1320, 222] width 446 height 16
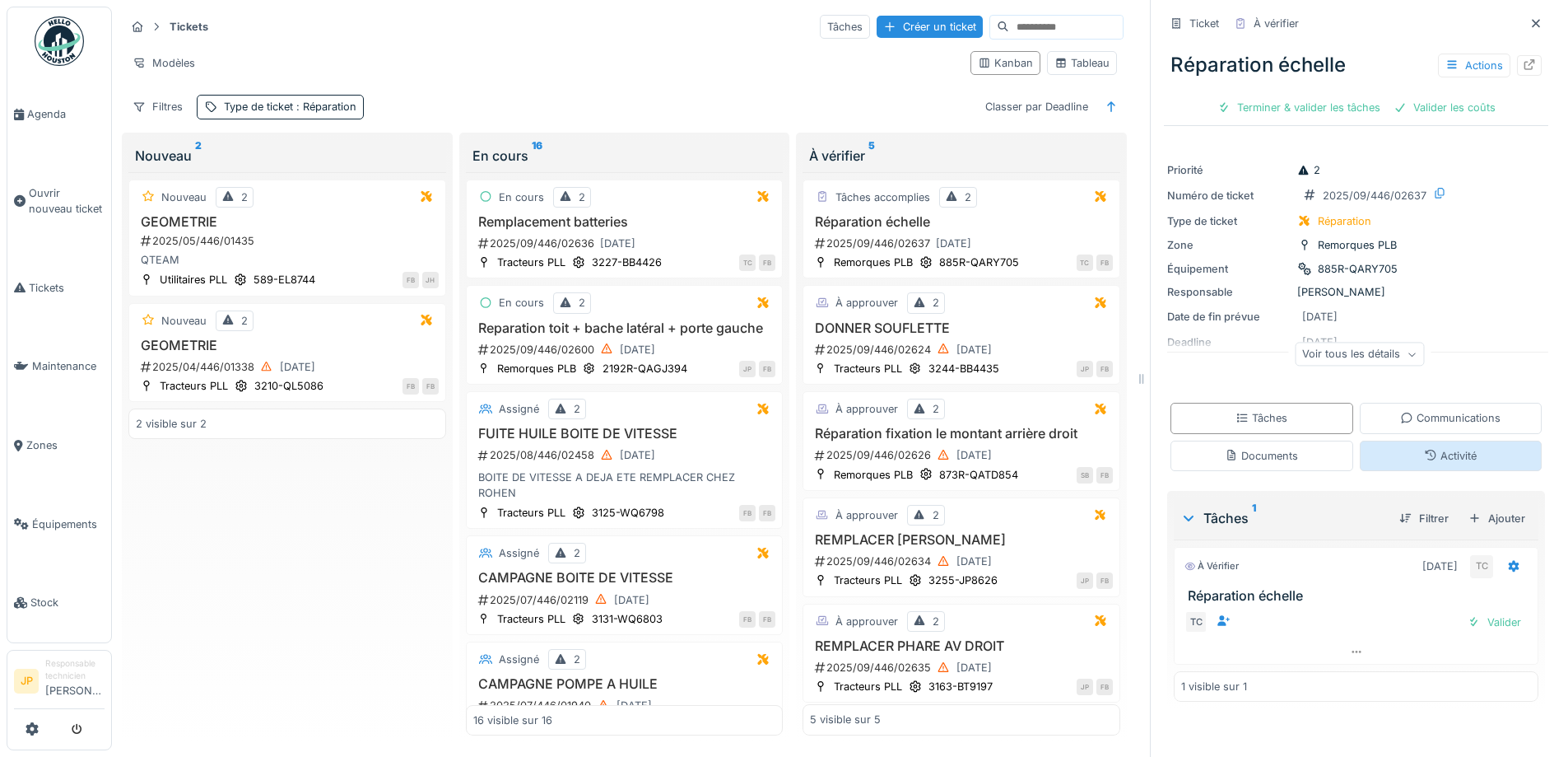
click at [1438, 464] on div "Activité" at bounding box center [1450, 456] width 53 height 16
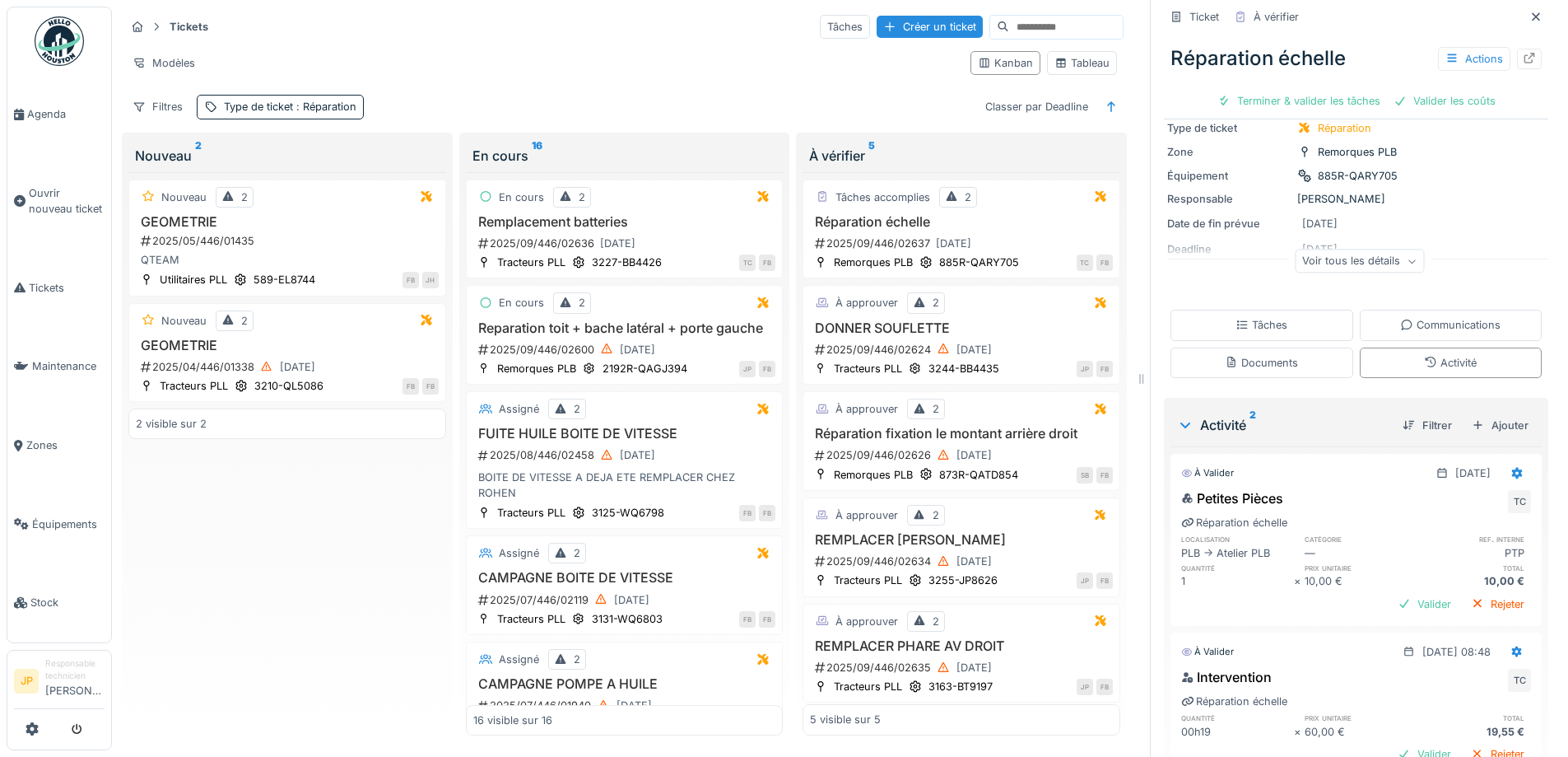
scroll to position [176, 0]
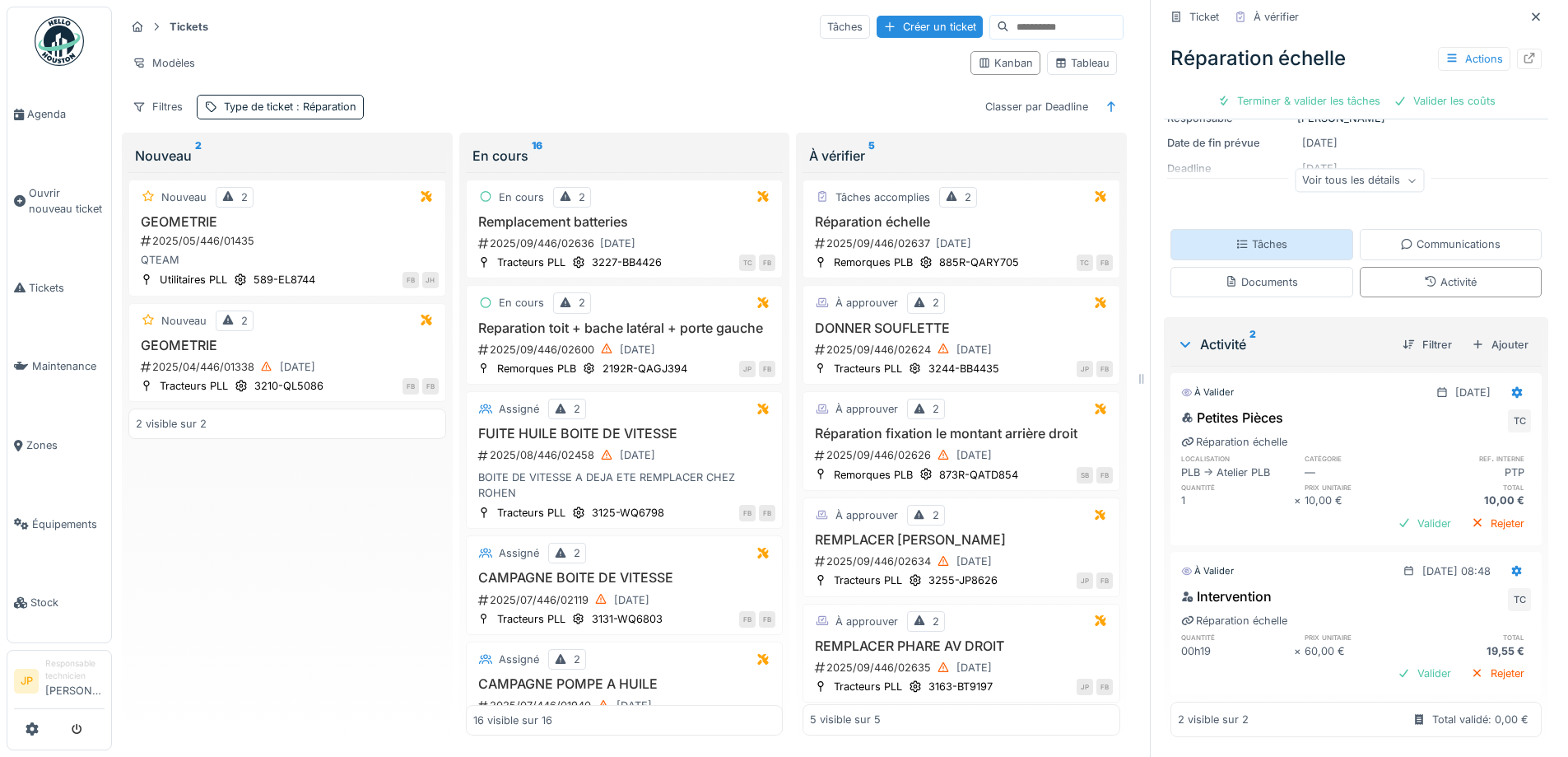
click at [1255, 236] on div "Tâches" at bounding box center [1262, 244] width 52 height 16
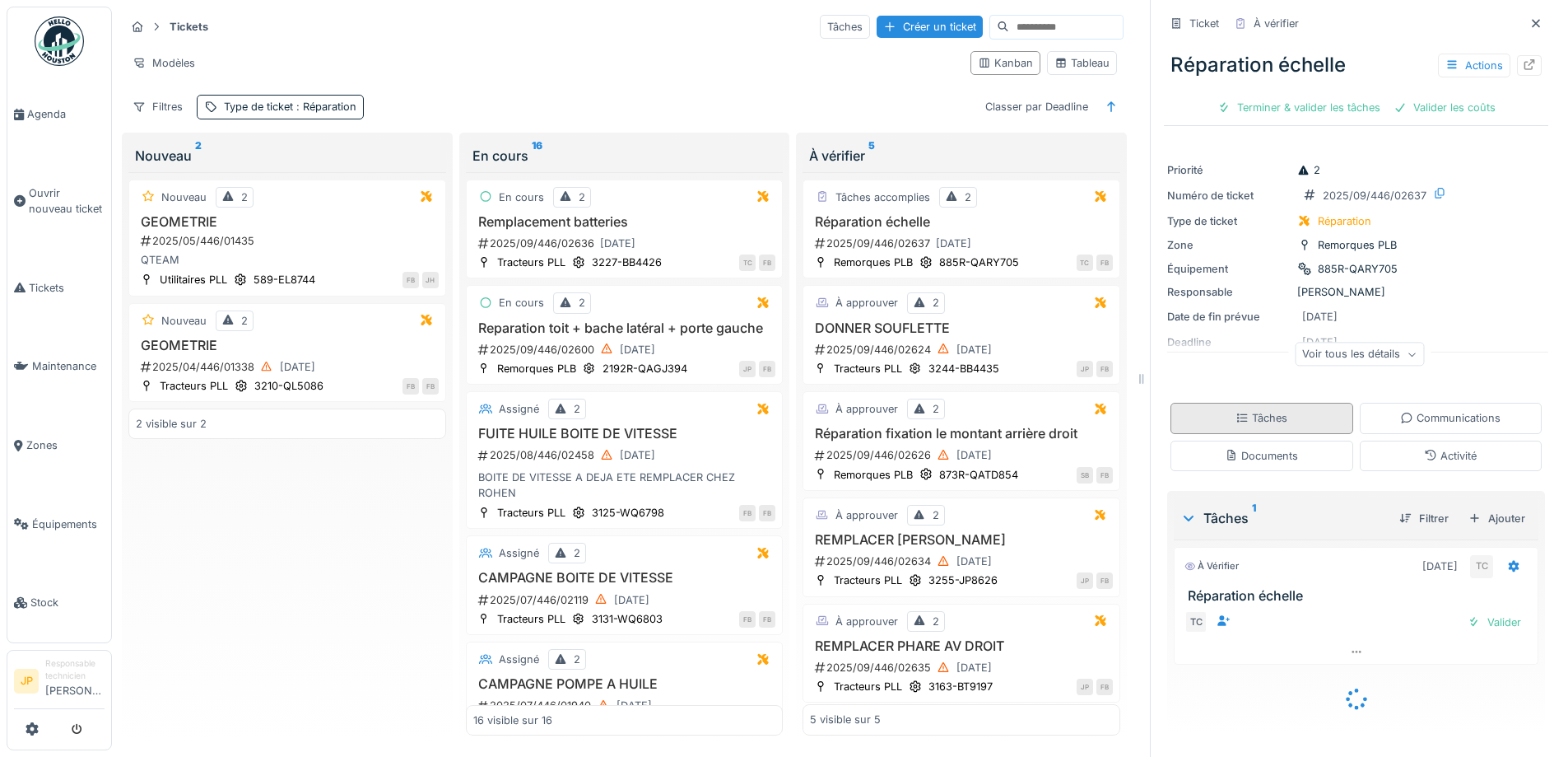
scroll to position [0, 0]
click at [1297, 96] on div "Terminer & valider les tâches" at bounding box center [1299, 107] width 176 height 22
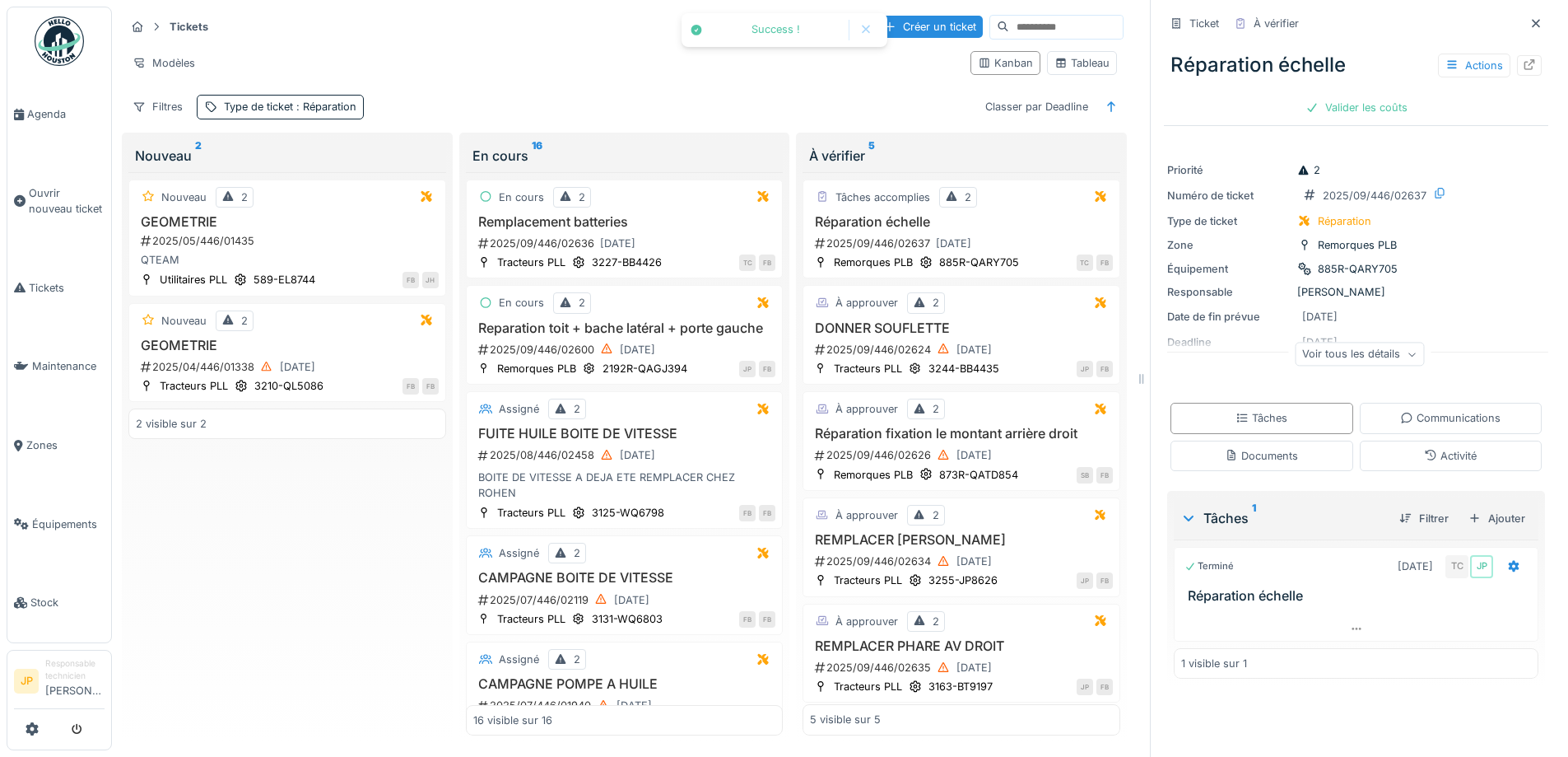
click at [1366, 98] on div "Valider les coûts" at bounding box center [1356, 107] width 115 height 22
click at [1344, 97] on div "Envoyer pour approbation" at bounding box center [1356, 107] width 166 height 22
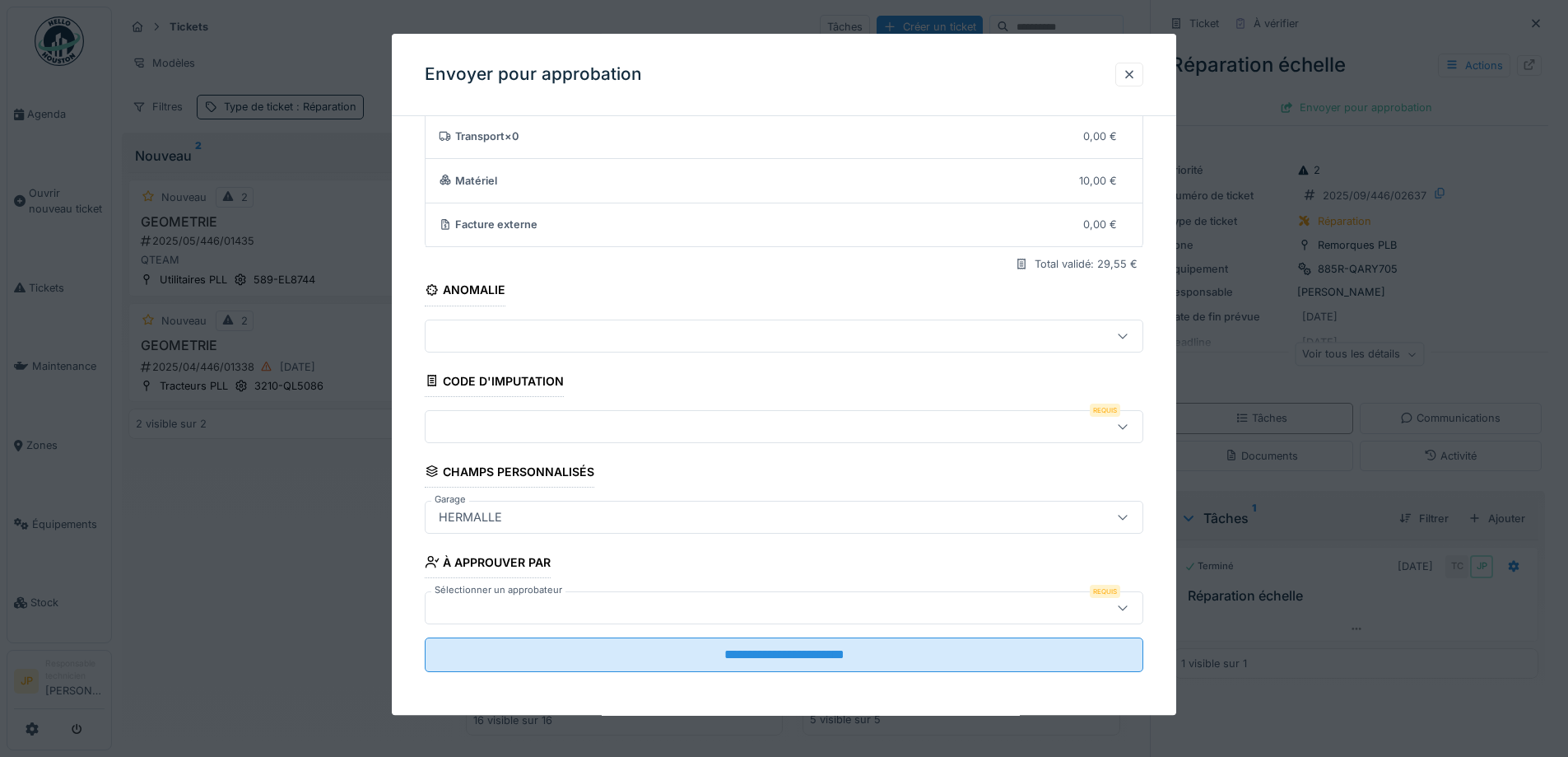
scroll to position [102, 0]
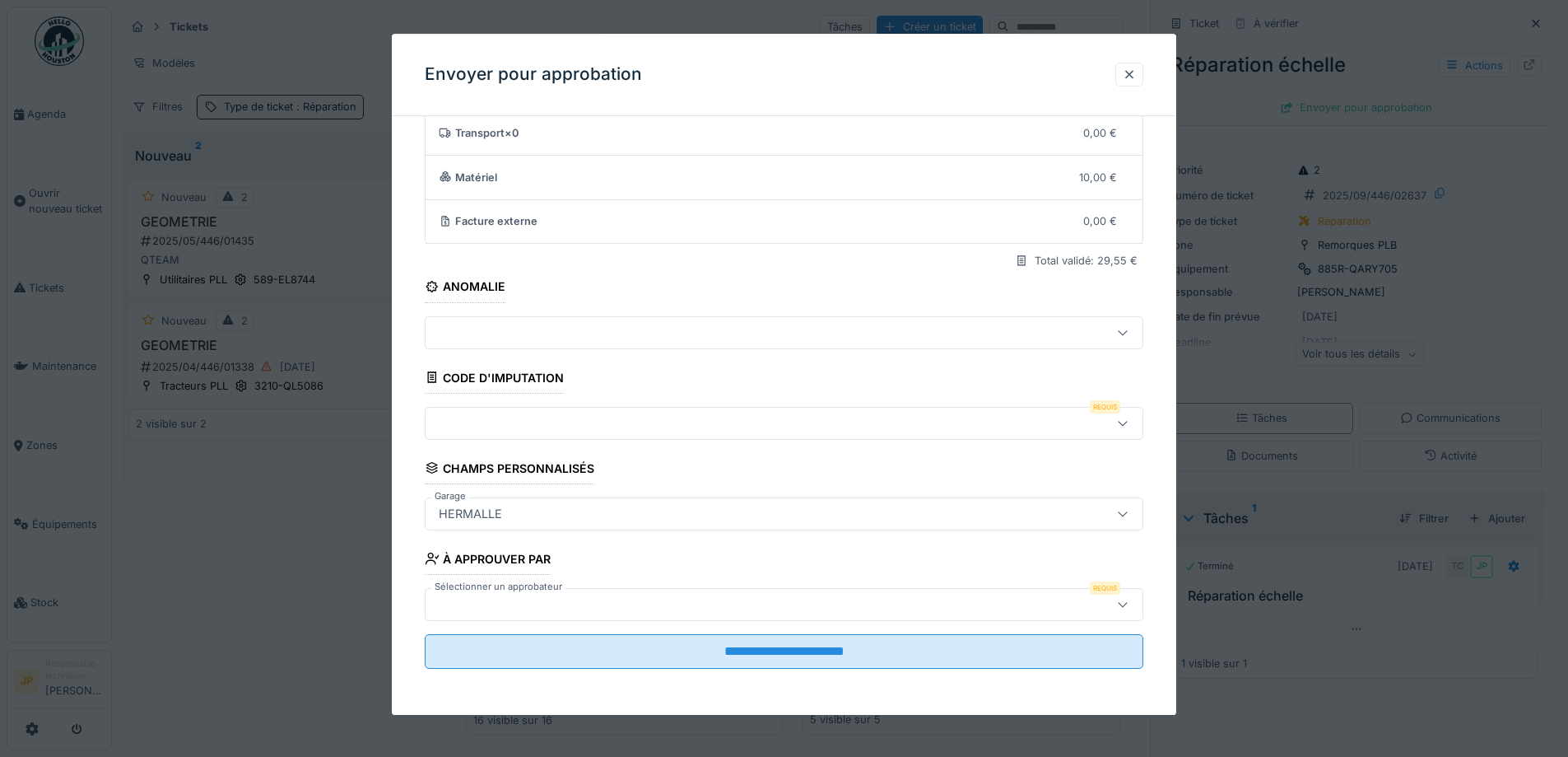
click at [498, 435] on div at bounding box center [784, 423] width 719 height 33
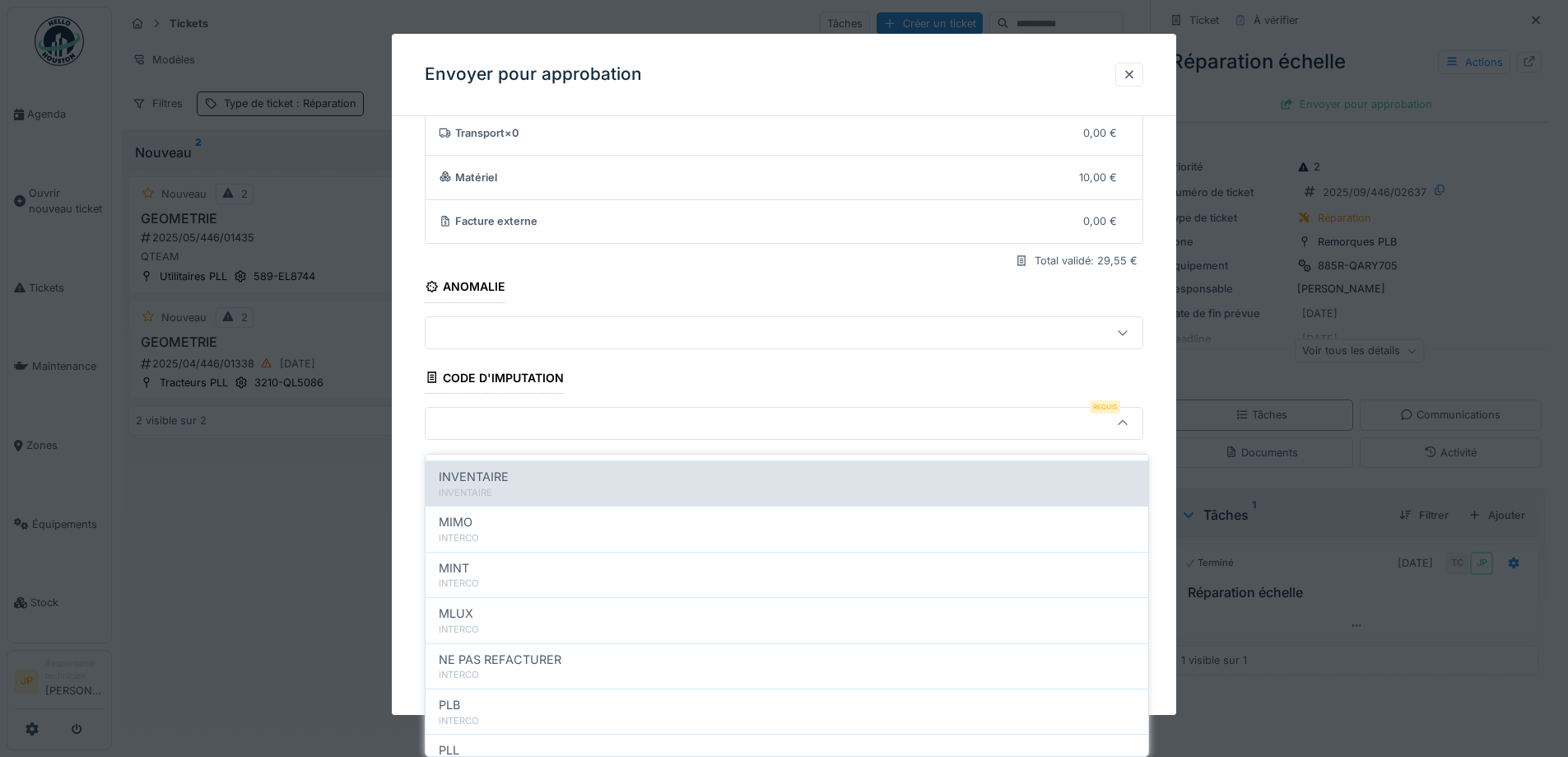
scroll to position [180, 0]
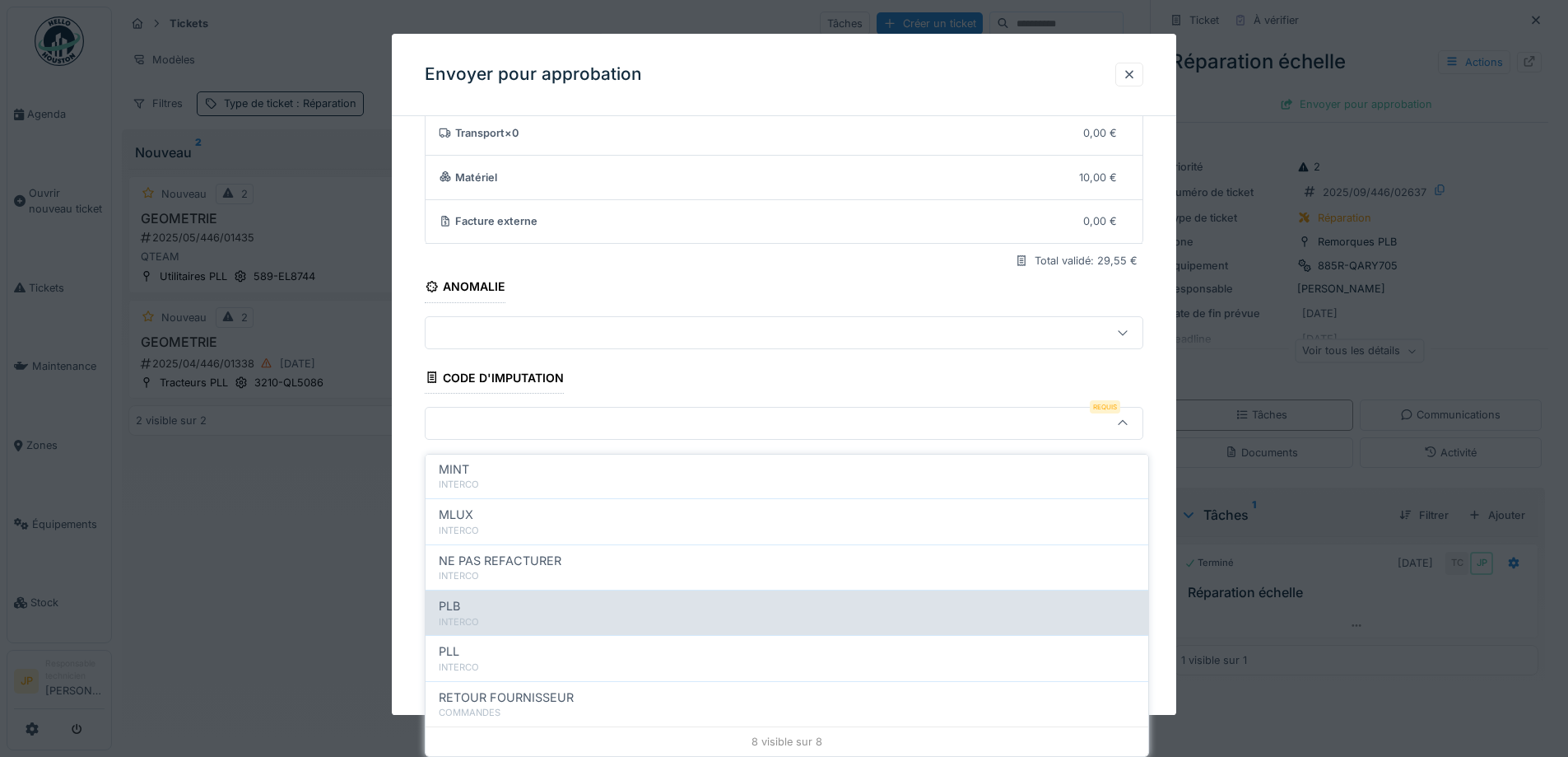
click at [519, 615] on div "INTERCO" at bounding box center [787, 623] width 696 height 14
type input "***"
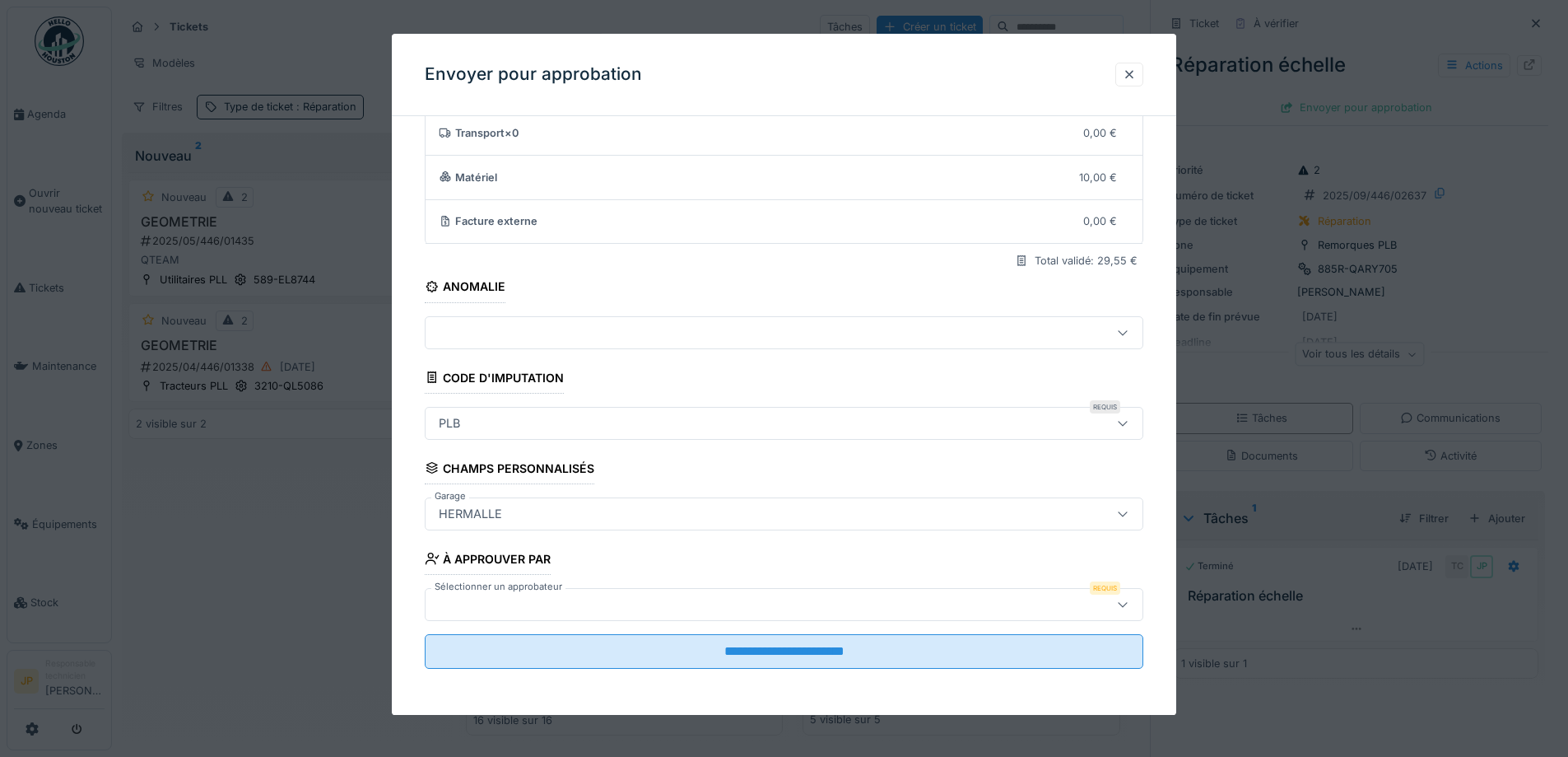
click at [519, 605] on div at bounding box center [742, 605] width 620 height 18
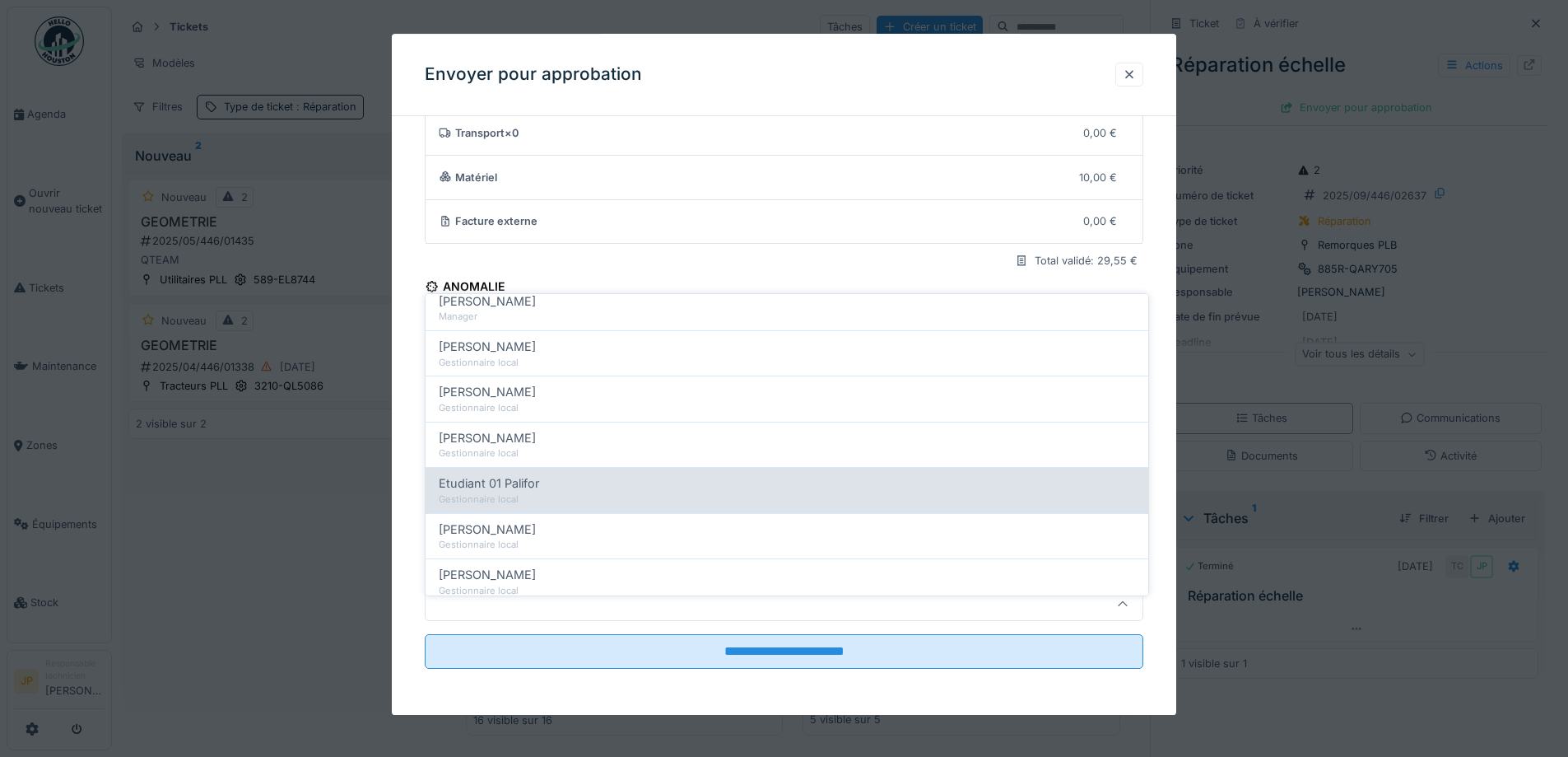
scroll to position [247, 0]
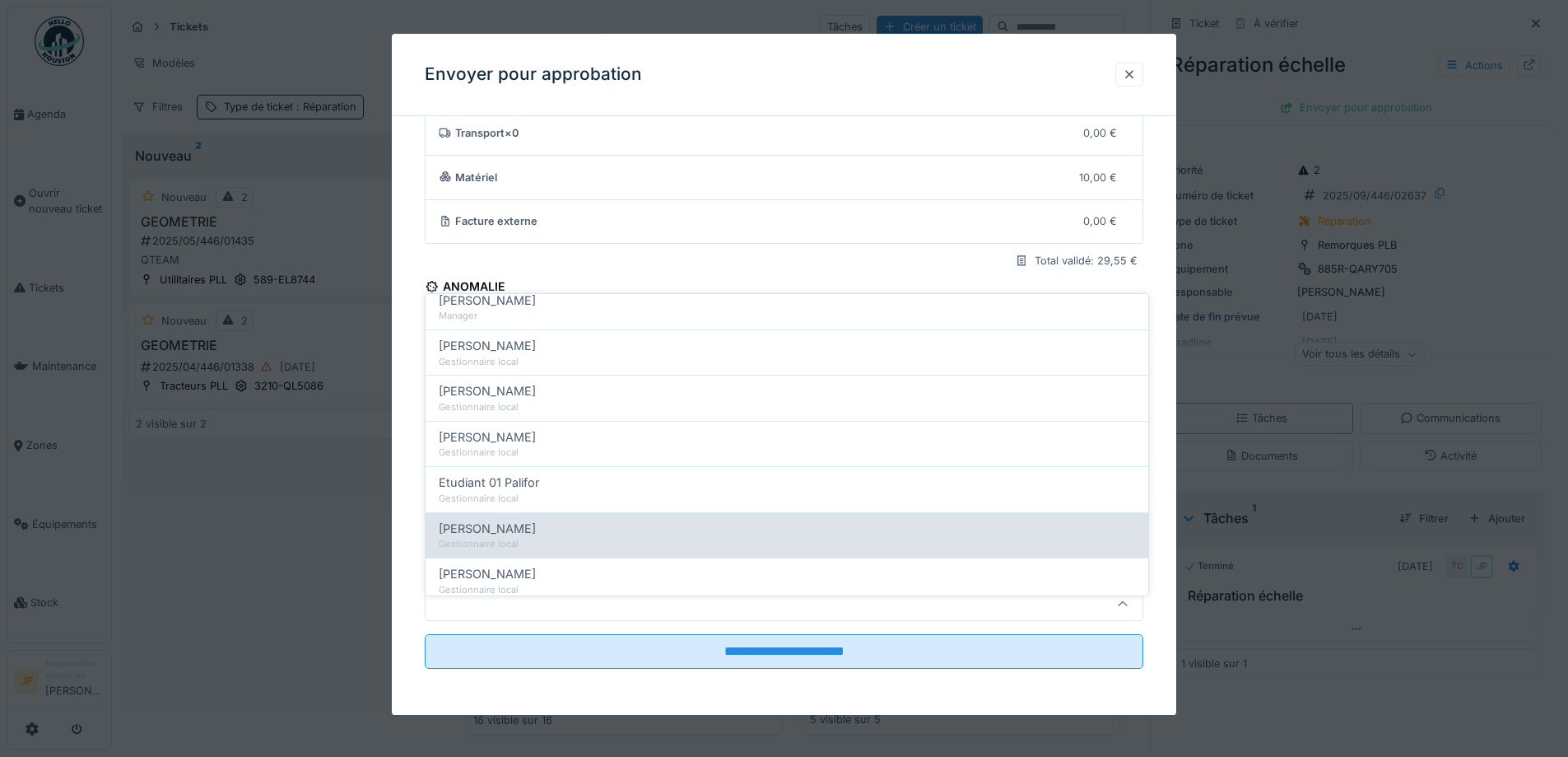
click at [533, 519] on div "Farid Benaissa" at bounding box center [787, 528] width 696 height 18
type input "*****"
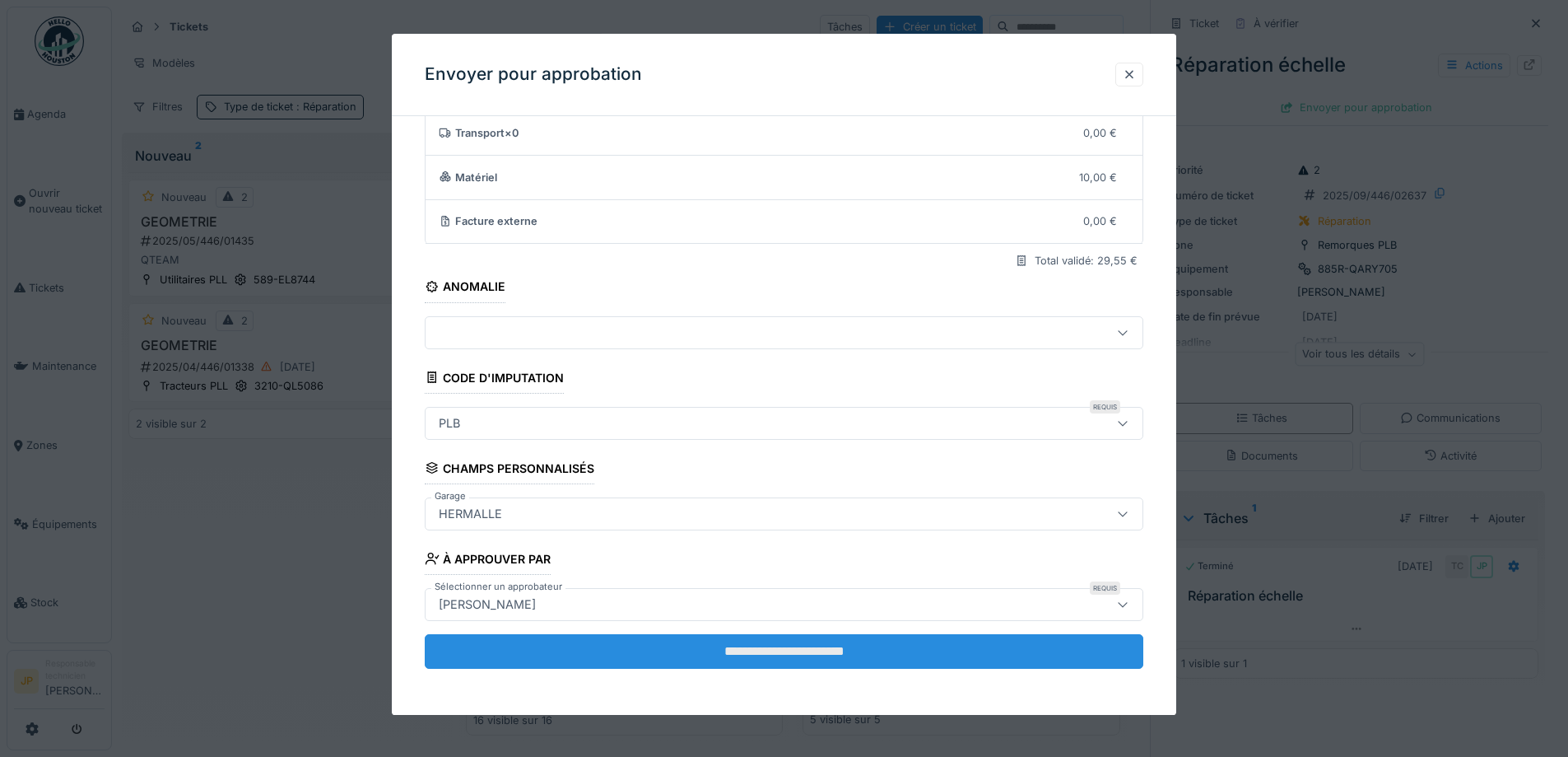
click at [790, 650] on input "**********" at bounding box center [784, 651] width 719 height 35
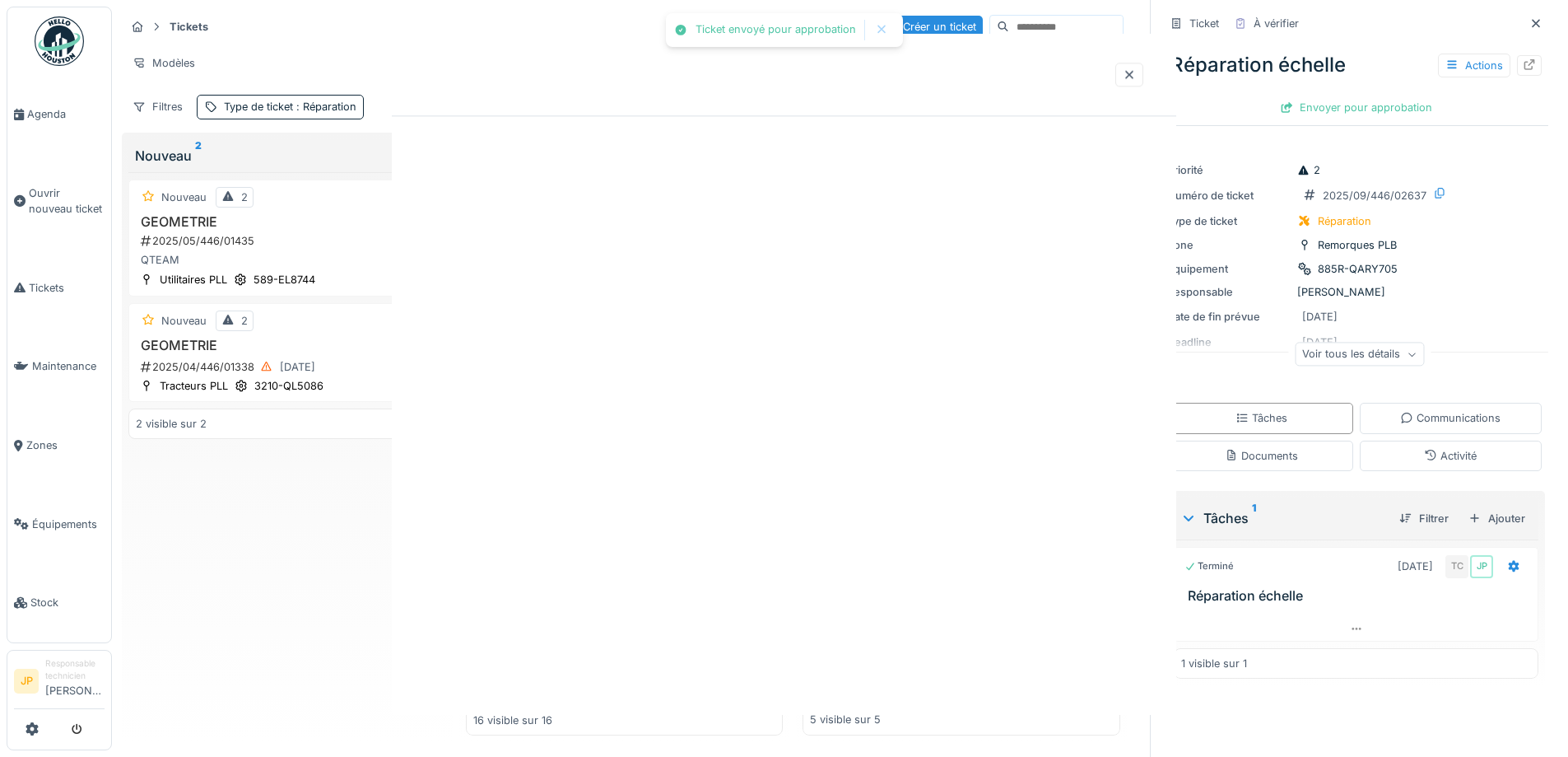
scroll to position [0, 0]
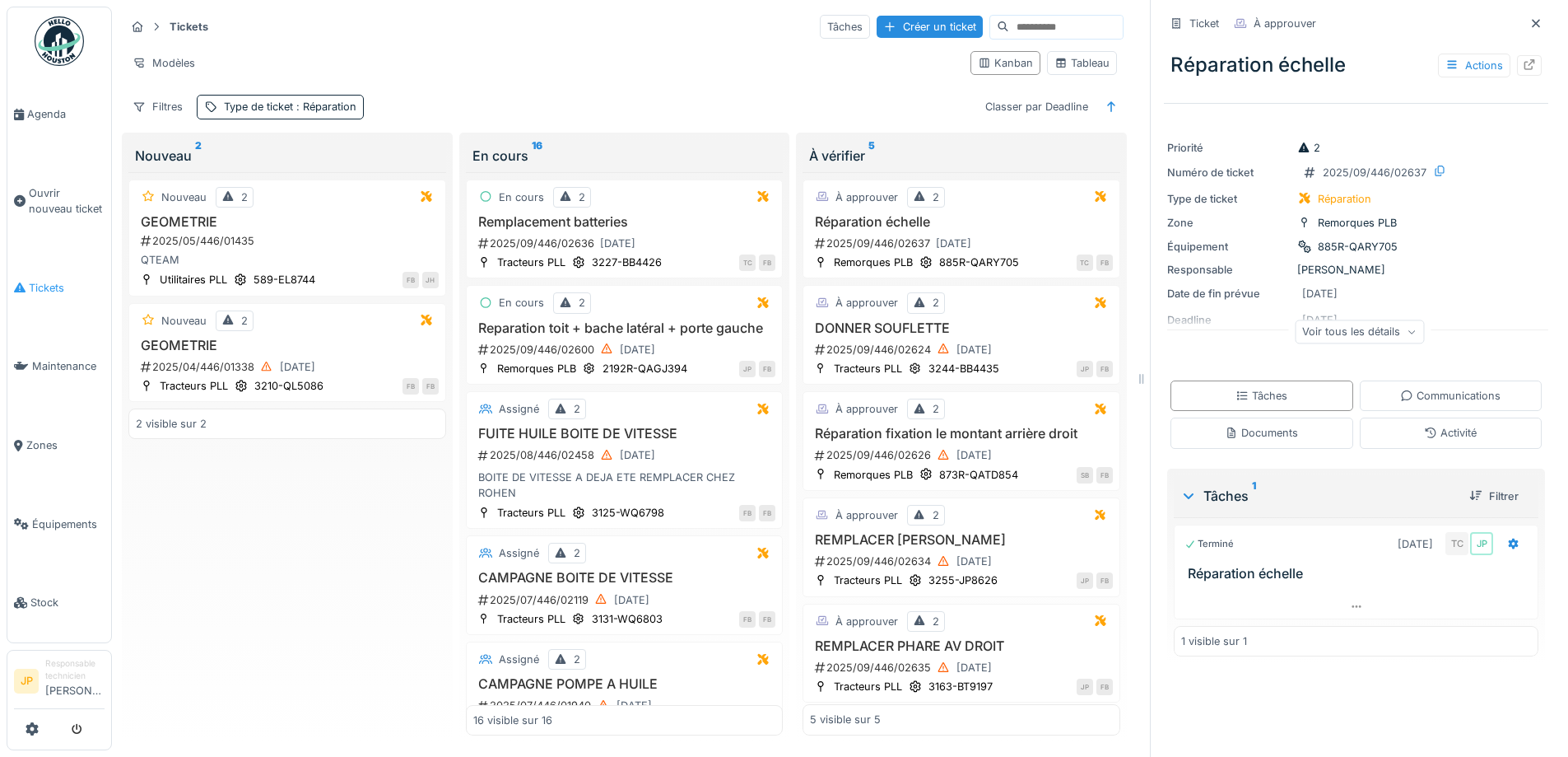
click at [60, 280] on span "Tickets" at bounding box center [66, 288] width 76 height 16
